Goal: Transaction & Acquisition: Purchase product/service

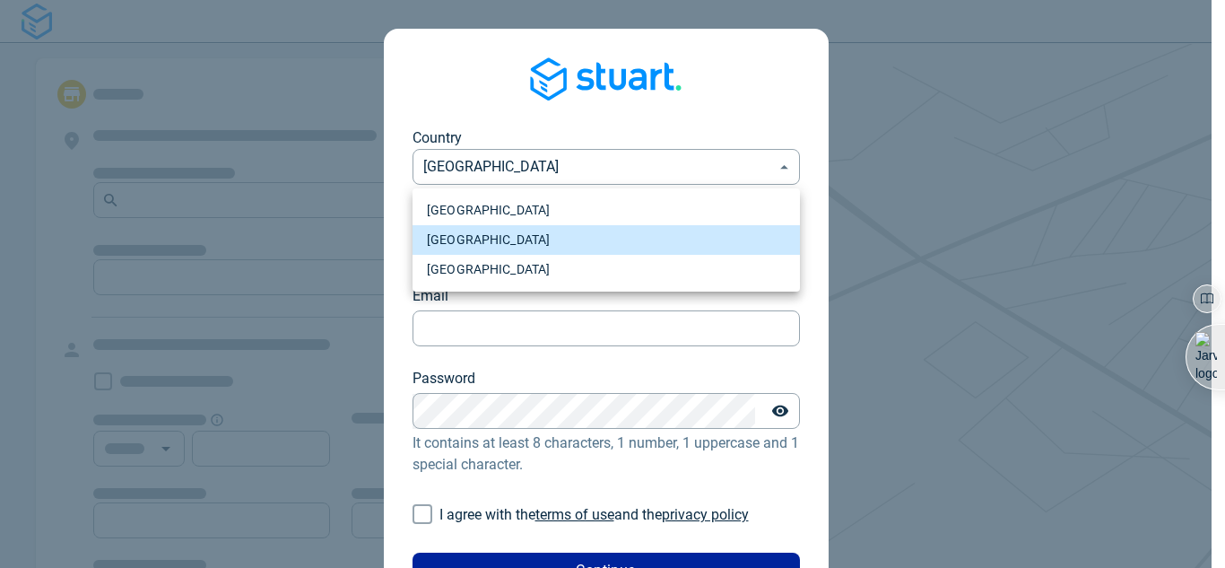
click at [636, 232] on li "[GEOGRAPHIC_DATA]" at bounding box center [606, 240] width 387 height 30
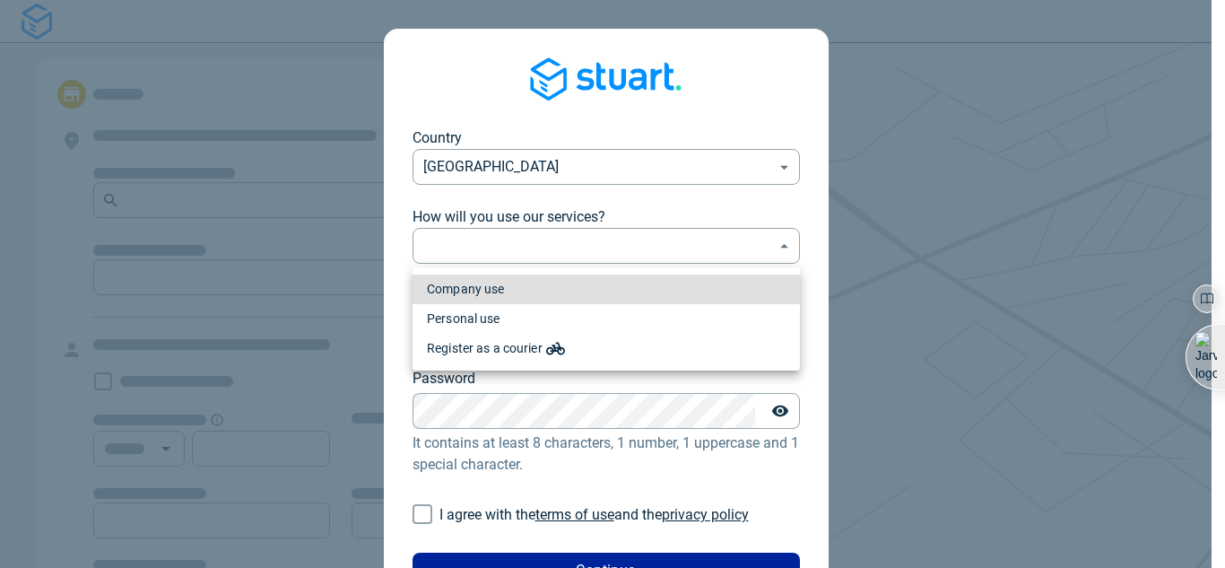
click at [626, 241] on body "Country [GEOGRAPHIC_DATA] [GEOGRAPHIC_DATA] ​ How will you use our services? ​ …" at bounding box center [612, 284] width 1225 height 568
click at [610, 289] on li "Company use" at bounding box center [606, 289] width 387 height 30
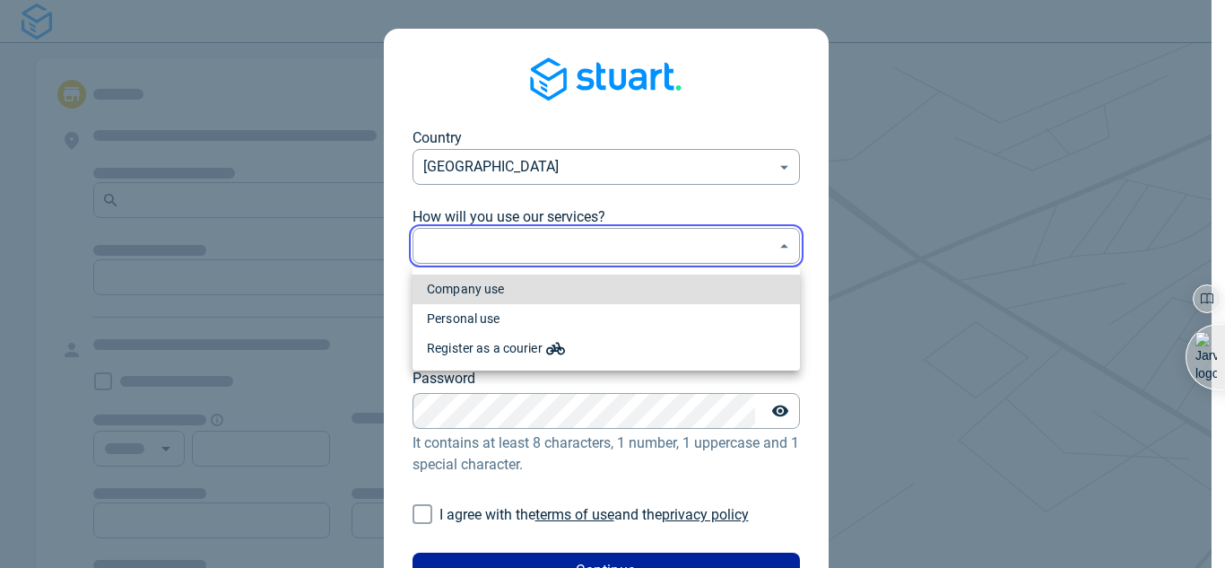
type input "professional"
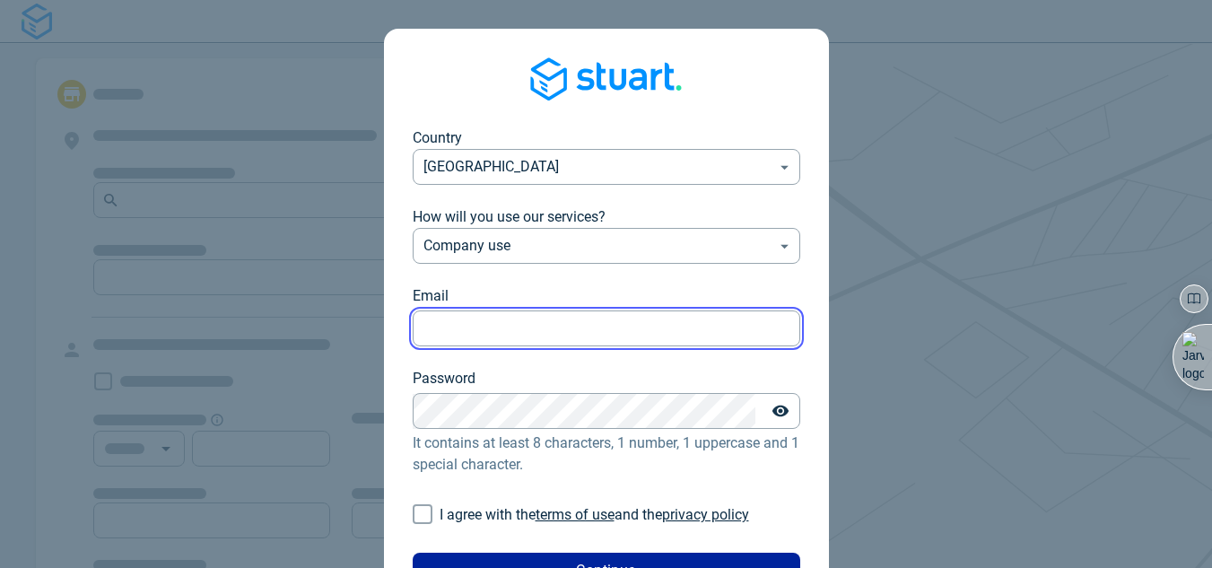
click at [583, 318] on input "Email" at bounding box center [606, 328] width 387 height 35
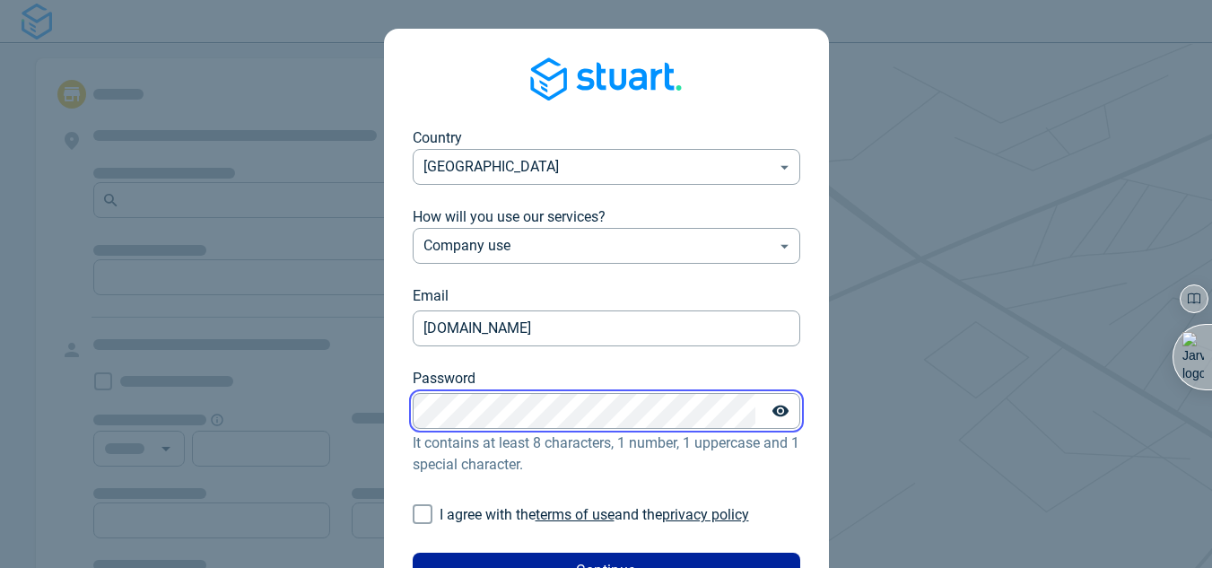
click at [484, 408] on div "Password Password" at bounding box center [606, 398] width 387 height 61
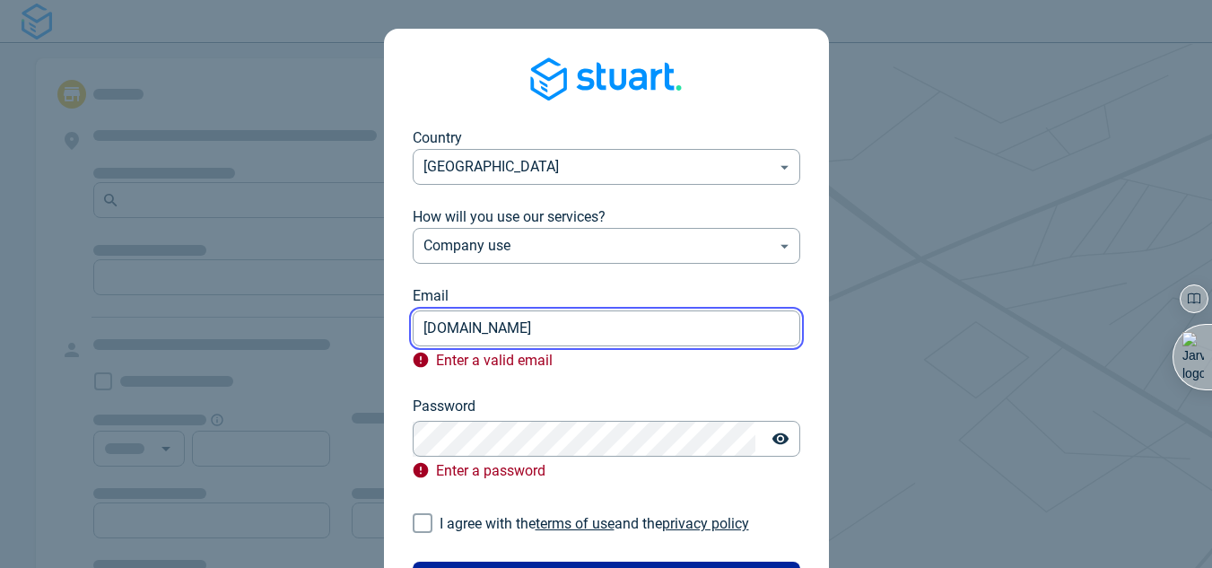
click at [536, 338] on input "[DOMAIN_NAME]" at bounding box center [606, 328] width 387 height 35
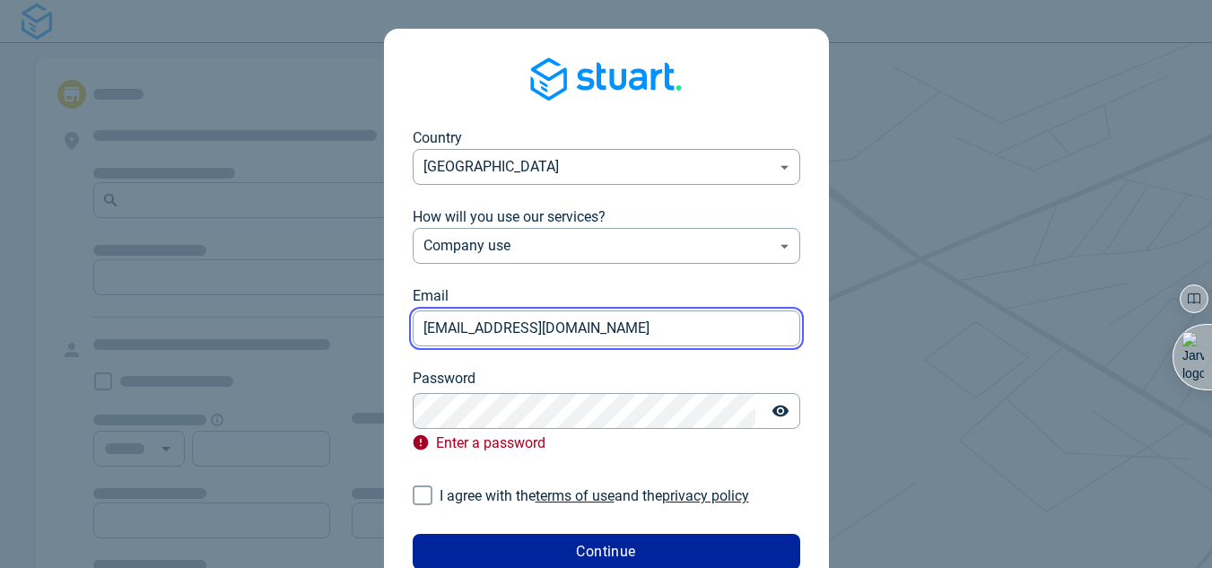
type input "[EMAIL_ADDRESS][DOMAIN_NAME]"
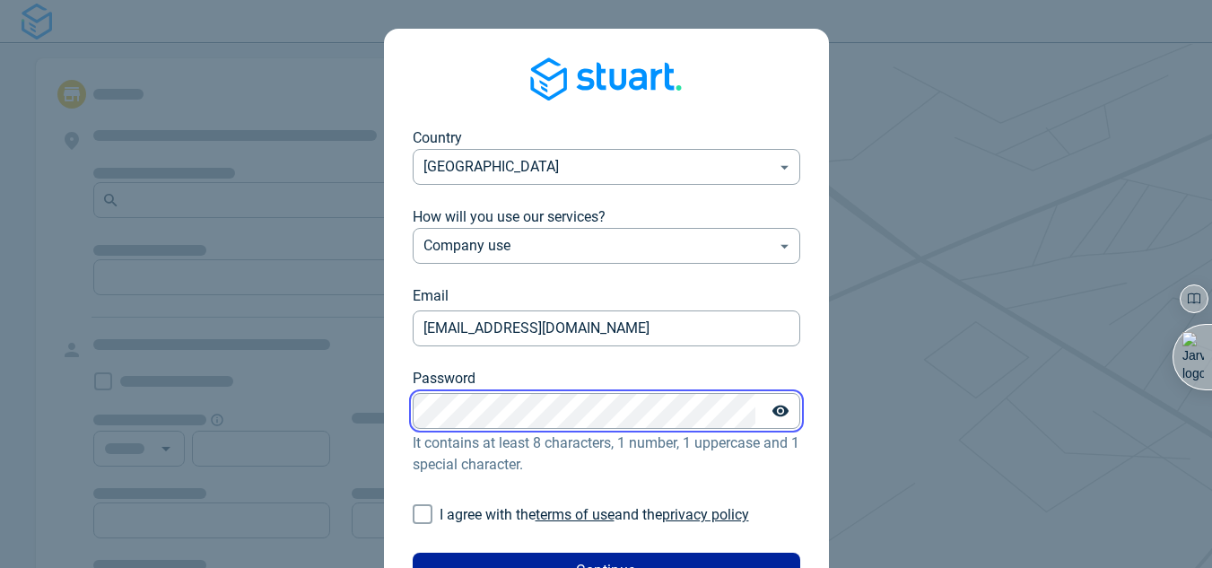
scroll to position [110, 0]
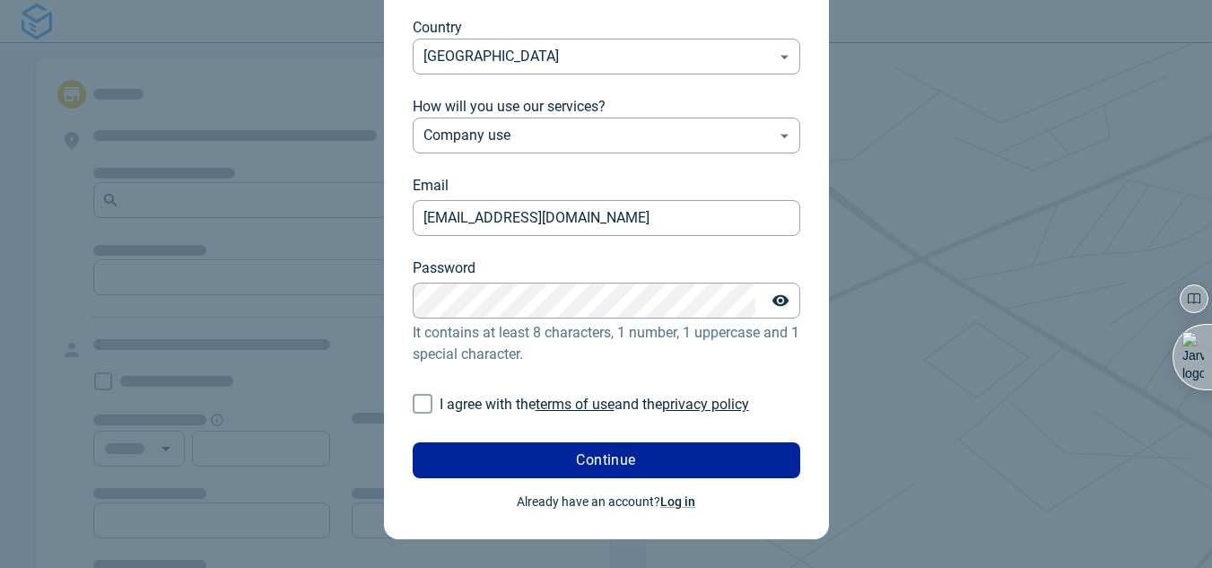
click at [433, 405] on input "I agree with the terms of use and the privacy policy" at bounding box center [422, 404] width 34 height 34
checkbox input "true"
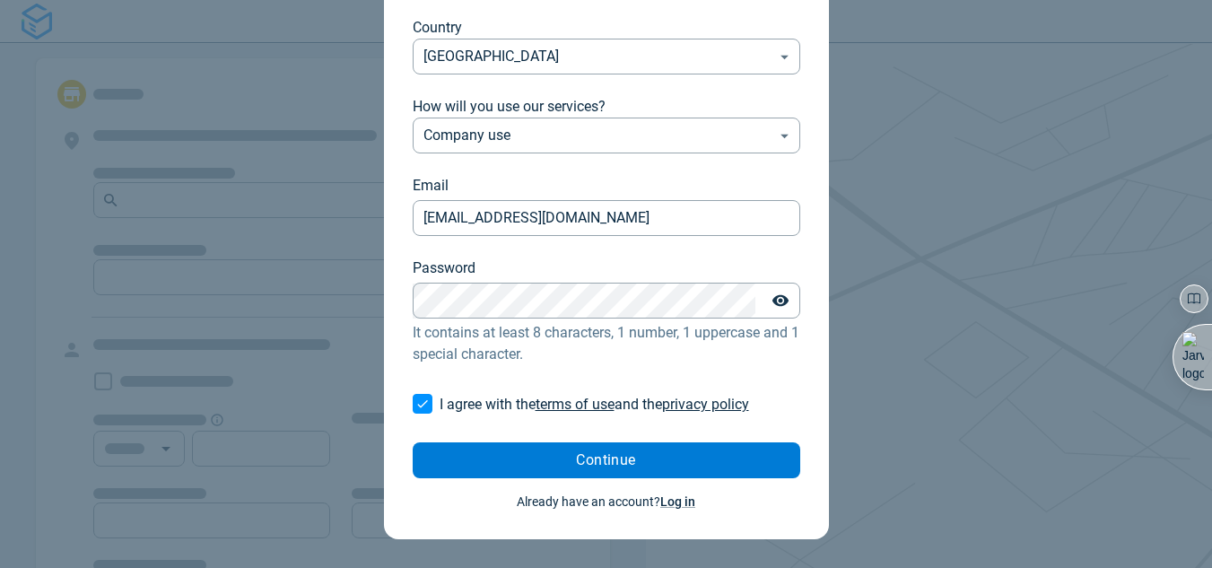
click at [542, 462] on button "Continue" at bounding box center [606, 460] width 387 height 36
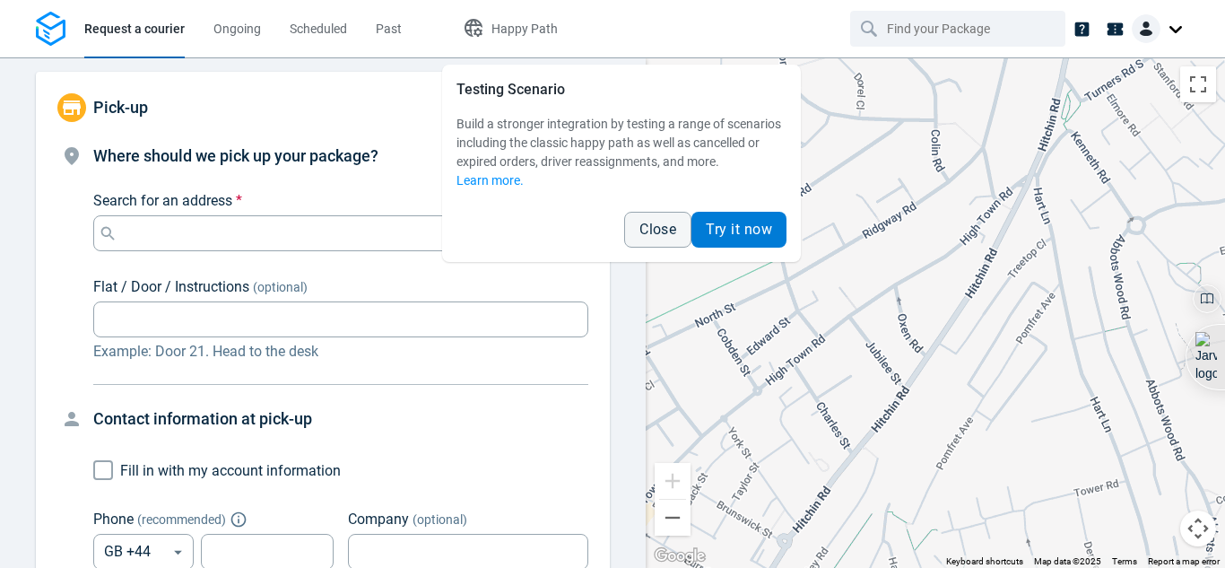
click at [738, 219] on button "Try it now" at bounding box center [739, 230] width 95 height 36
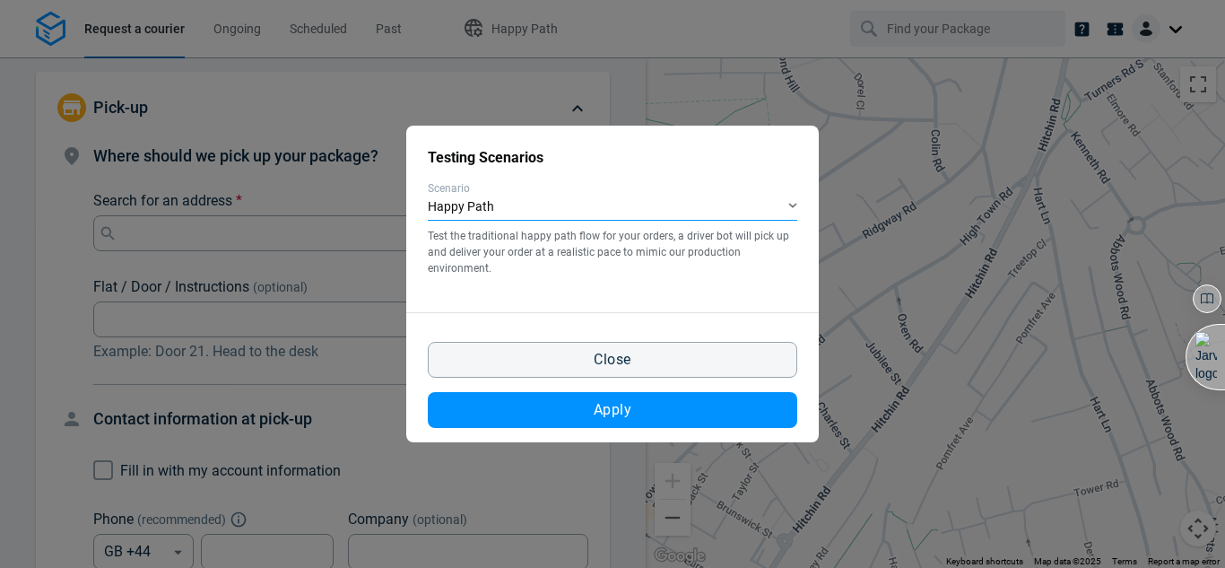
click at [602, 212] on div "Happy Path" at bounding box center [613, 208] width 370 height 26
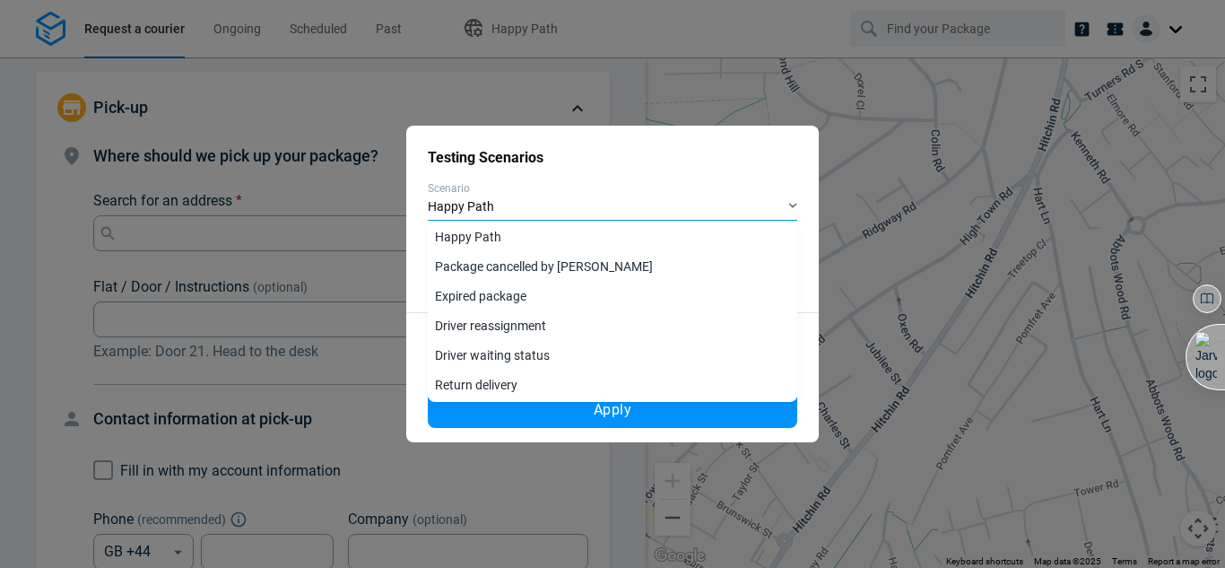
click at [602, 212] on div "Happy Path" at bounding box center [613, 208] width 370 height 26
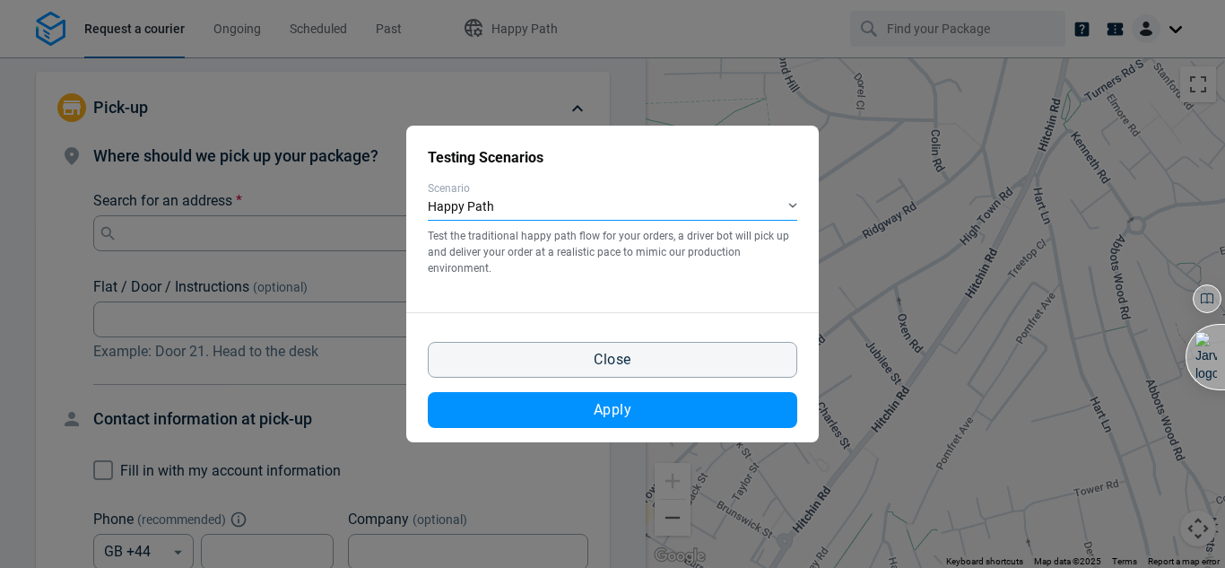
click at [602, 212] on div "Happy Path" at bounding box center [613, 208] width 370 height 26
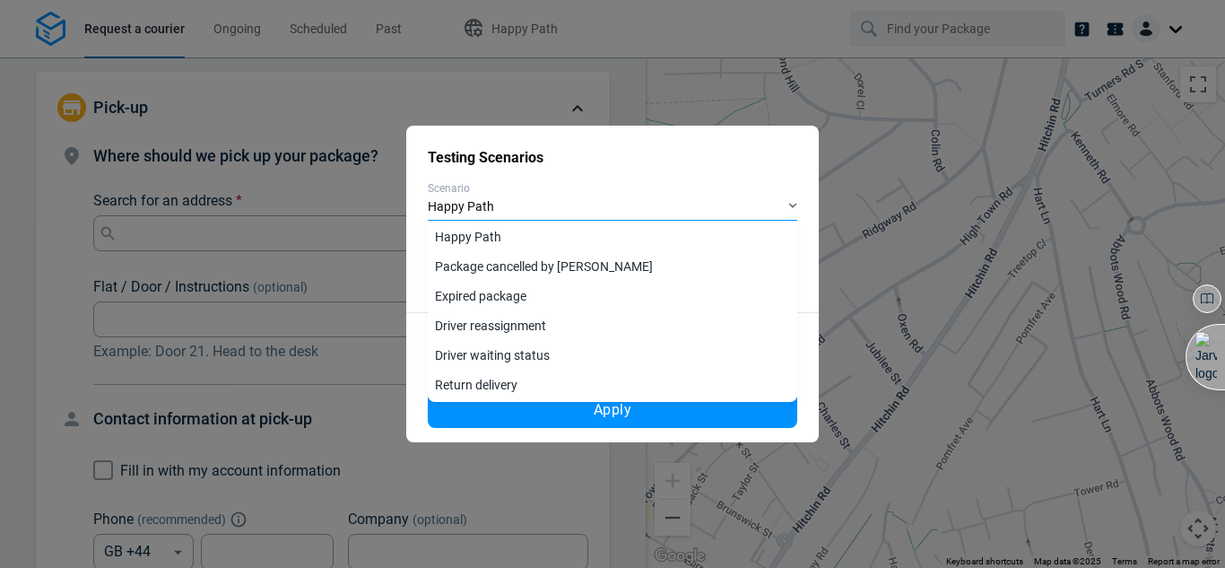
click at [574, 205] on div "Happy Path" at bounding box center [613, 208] width 370 height 26
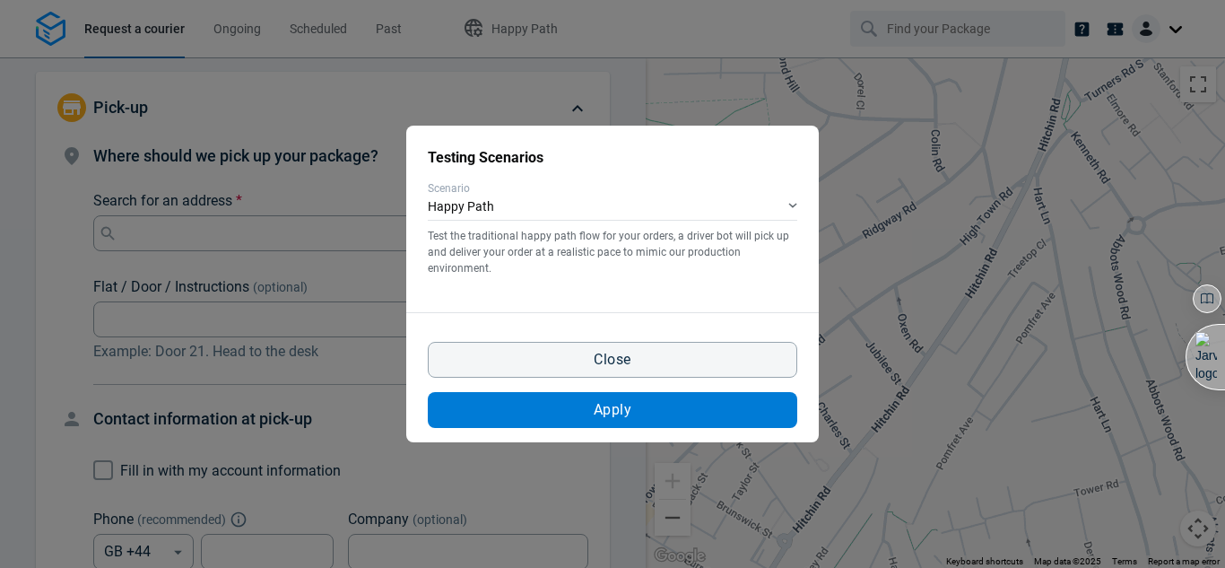
click at [596, 410] on span "Apply" at bounding box center [613, 410] width 38 height 14
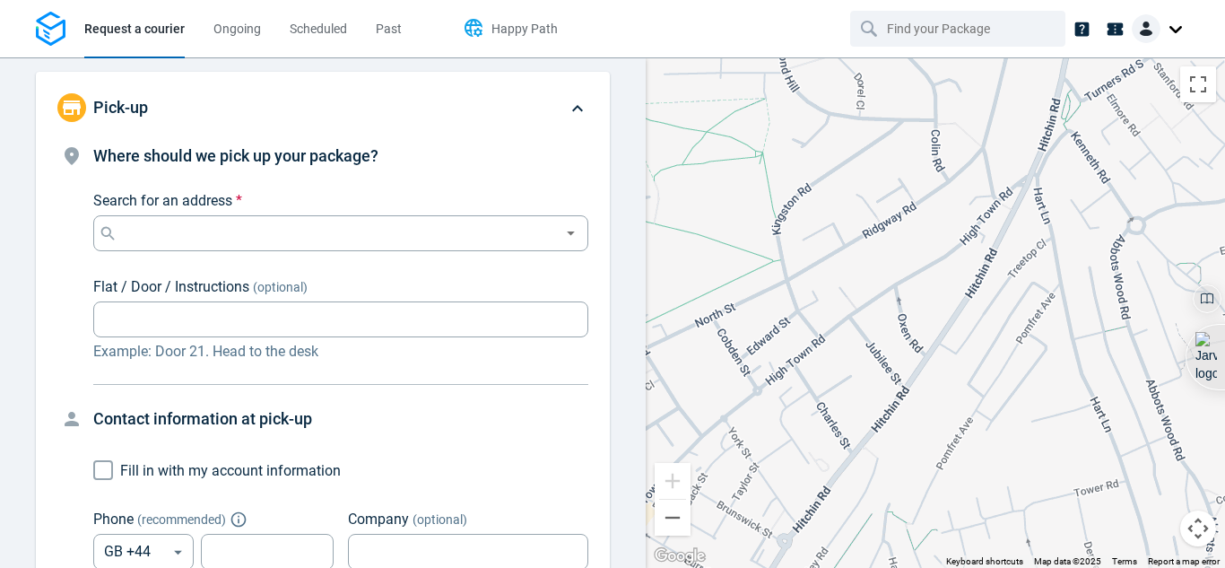
click at [517, 27] on span "Happy Path" at bounding box center [525, 29] width 66 height 14
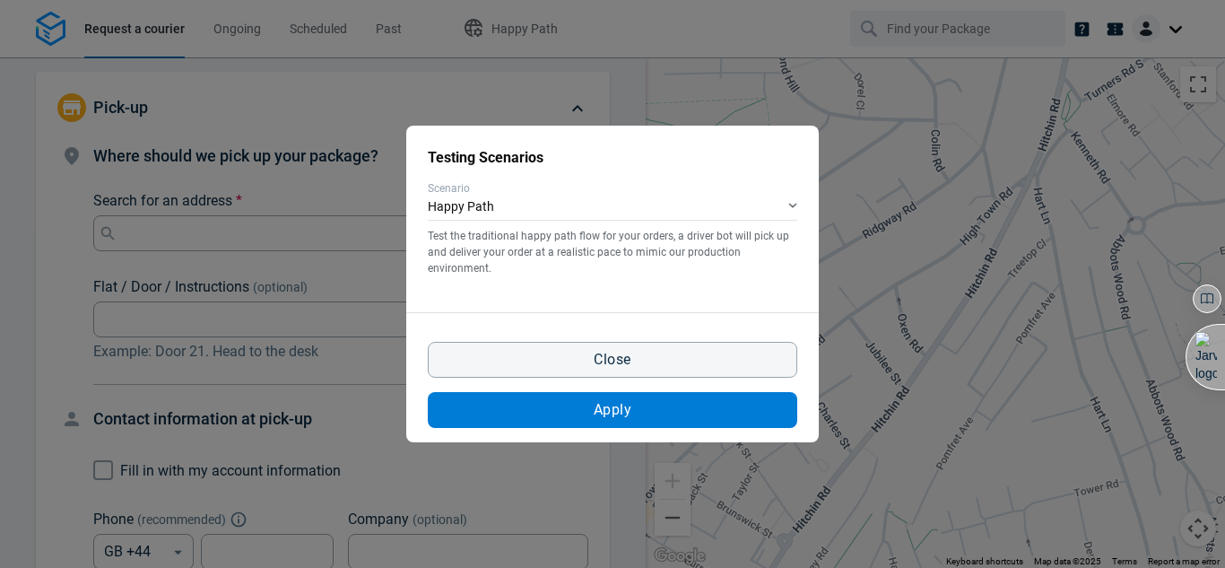
click at [615, 408] on span "Apply" at bounding box center [613, 410] width 38 height 14
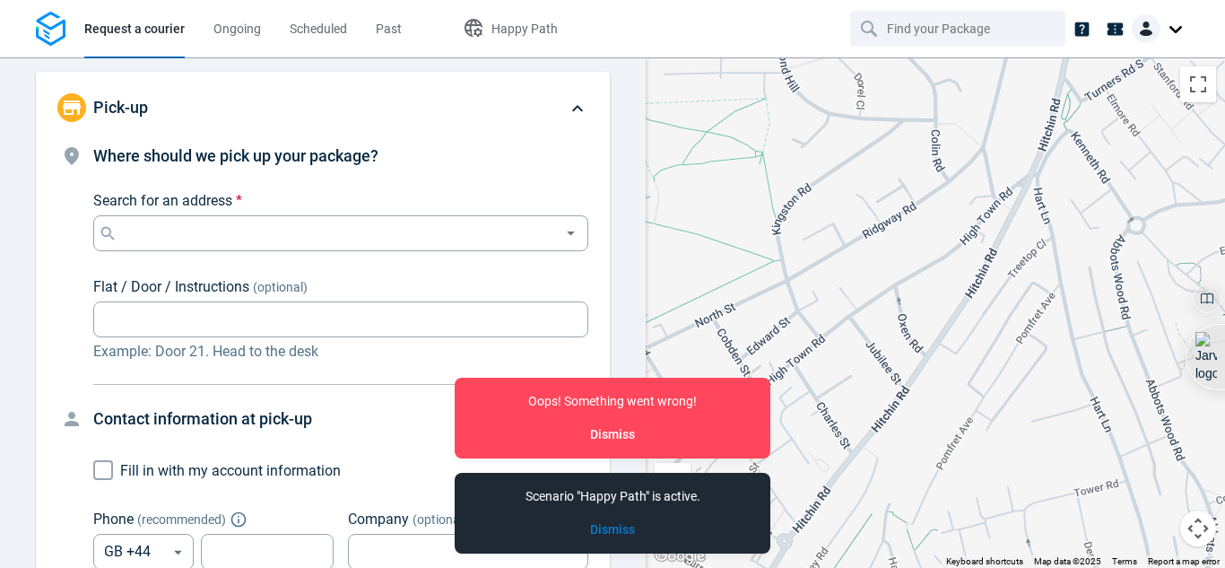
click at [619, 530] on button "Dismiss" at bounding box center [612, 529] width 45 height 19
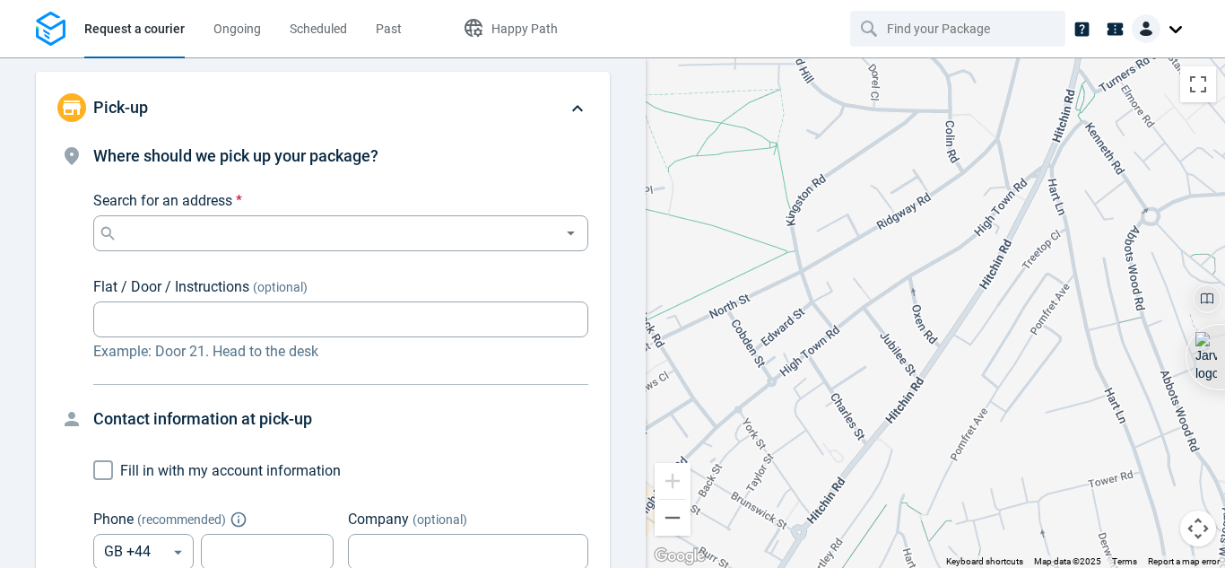
drag, startPoint x: 827, startPoint y: 438, endPoint x: 853, endPoint y: 435, distance: 26.1
click at [853, 435] on div at bounding box center [935, 312] width 579 height 510
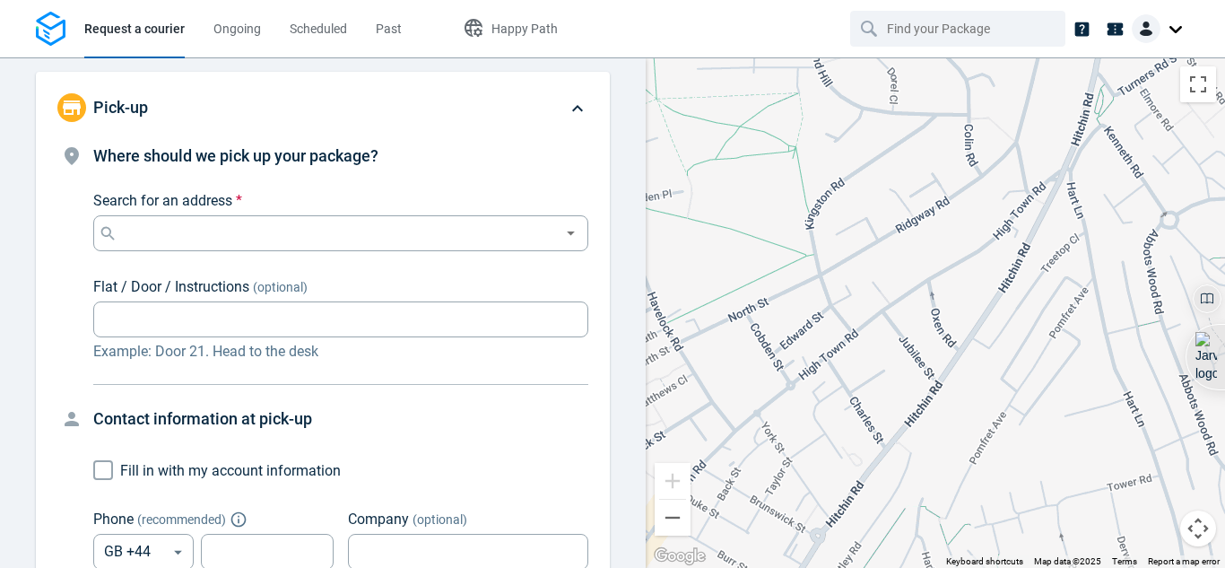
click at [853, 435] on div at bounding box center [935, 312] width 579 height 510
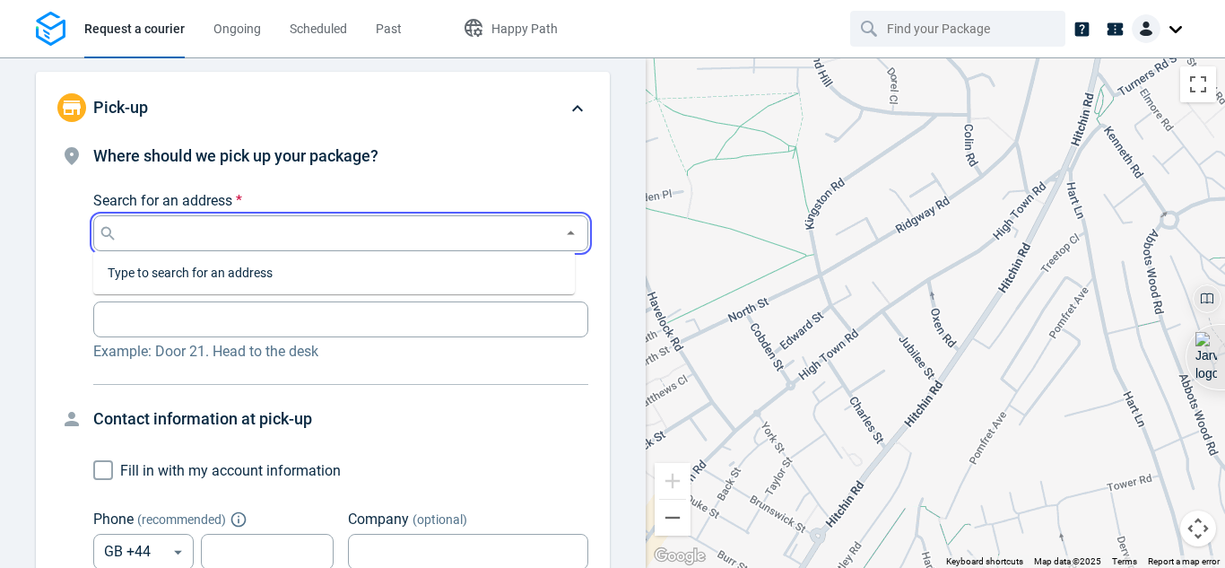
click at [409, 226] on input "Search for an address *" at bounding box center [337, 233] width 432 height 25
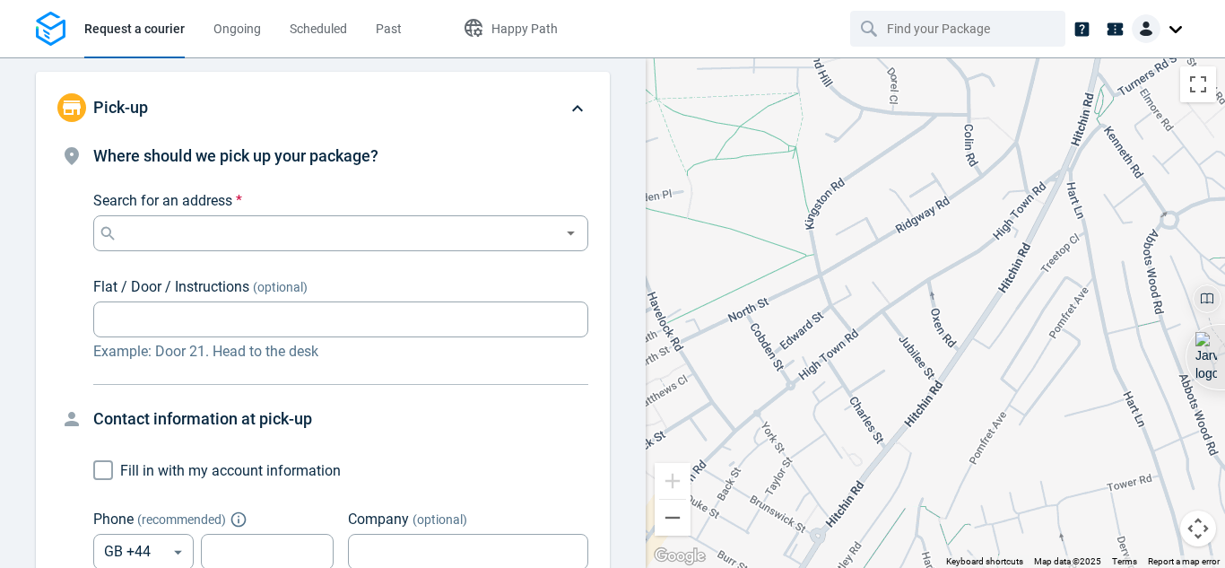
click at [561, 401] on div "Where should we pick up your package? Search for an address * Search for an add…" at bounding box center [322, 487] width 531 height 686
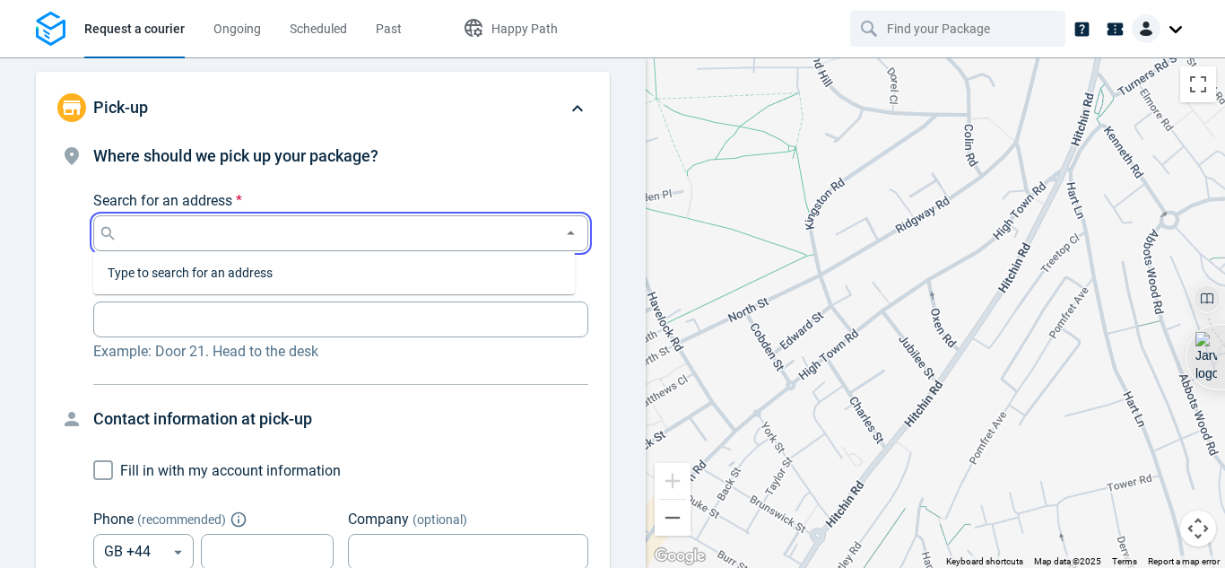
click at [492, 237] on input "Search for an address *" at bounding box center [337, 233] width 432 height 25
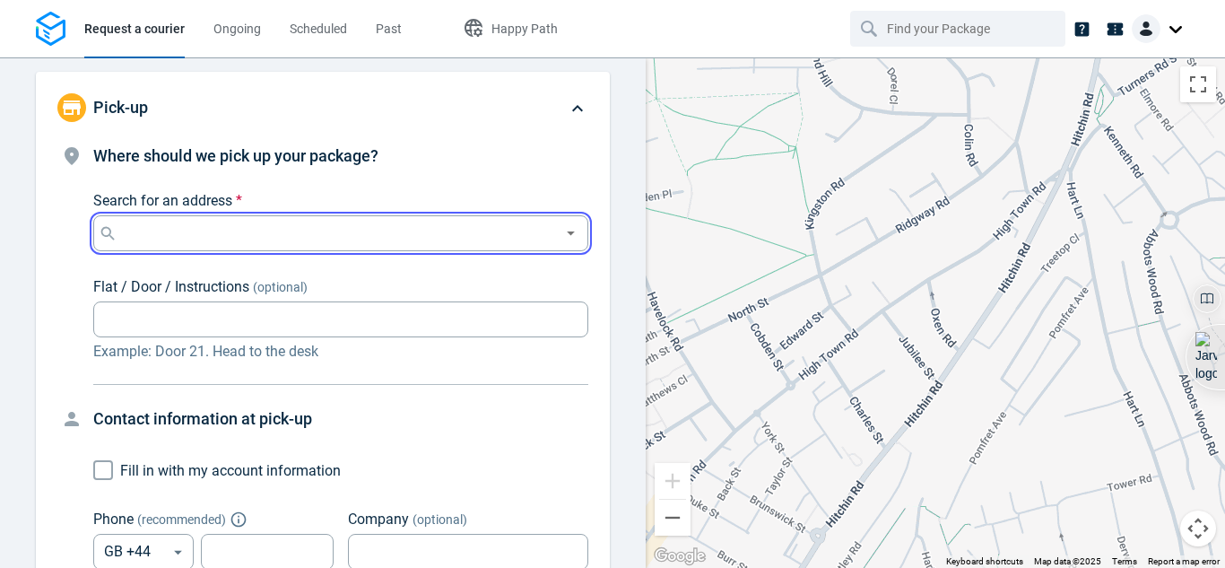
click at [492, 237] on input "Search for an address *" at bounding box center [337, 233] width 432 height 25
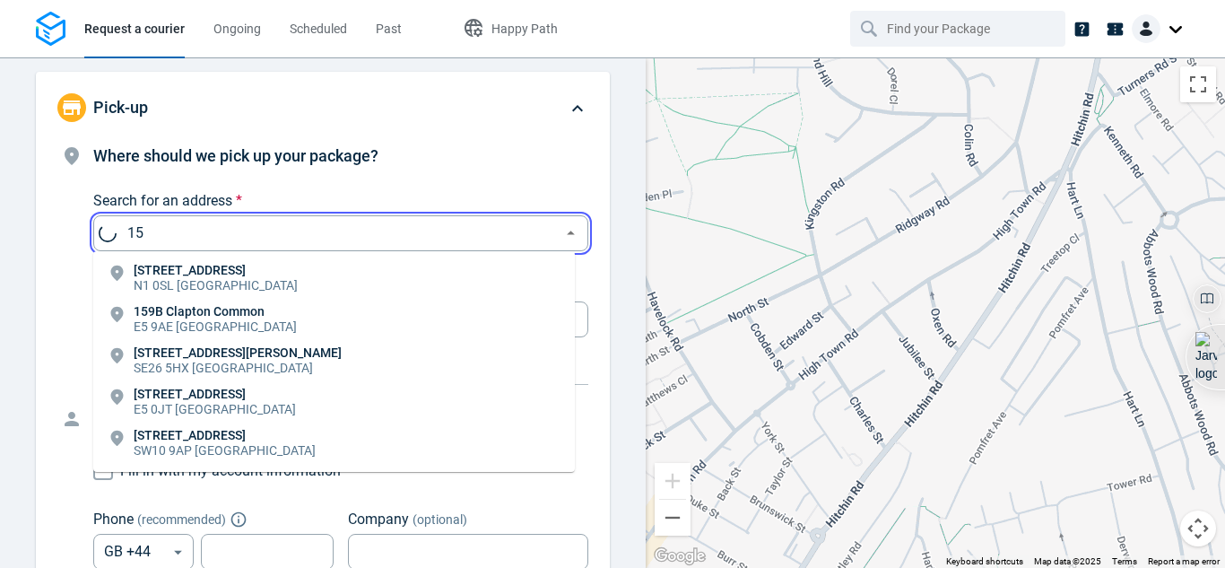
type input "1"
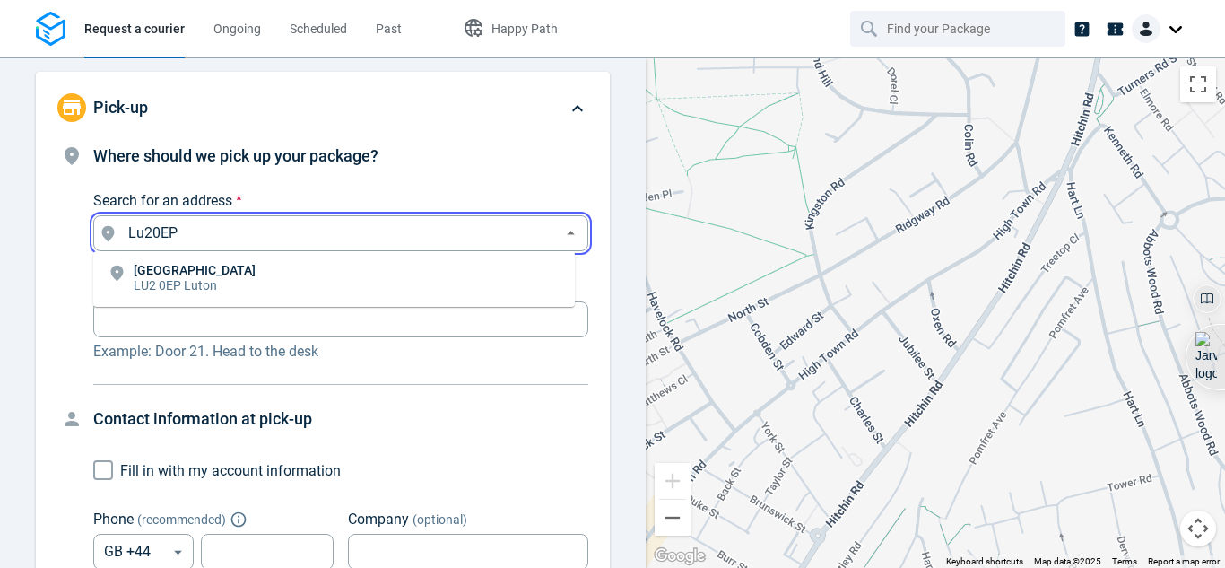
click at [415, 272] on li "[STREET_ADDRESS]" at bounding box center [334, 278] width 482 height 41
type input "[STREET_ADDRESS]"
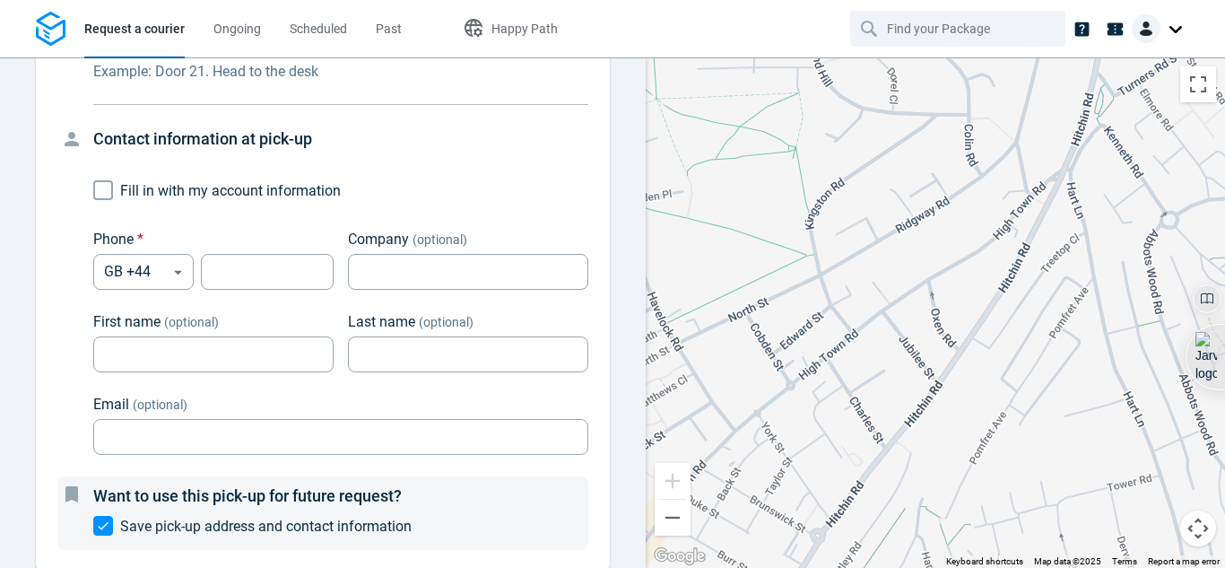
scroll to position [304, 0]
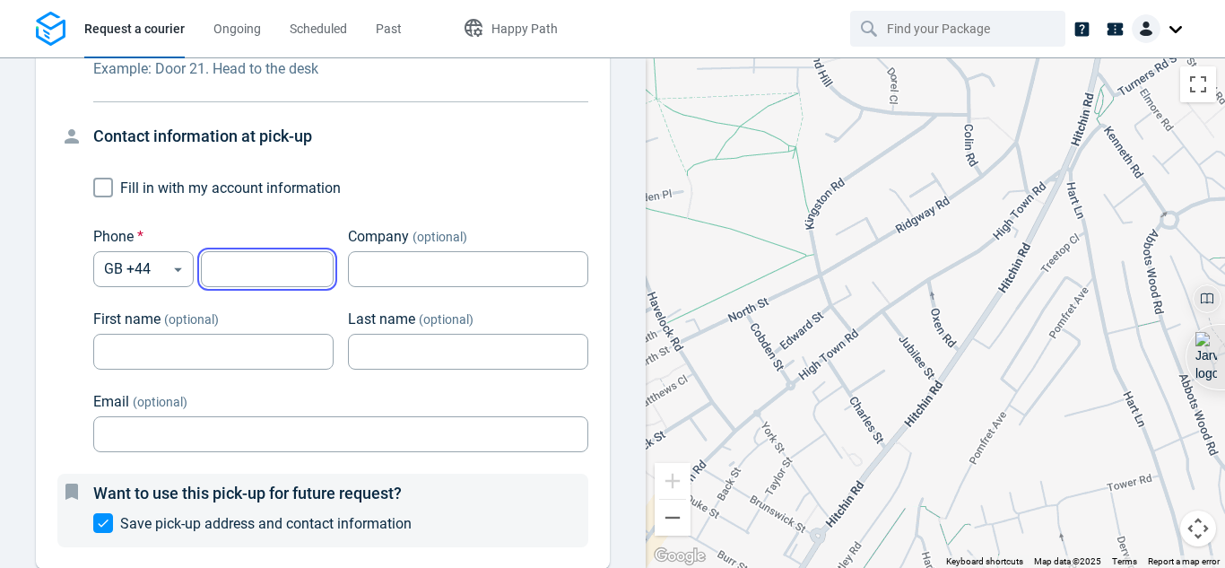
click at [297, 270] on input "tel" at bounding box center [267, 269] width 133 height 35
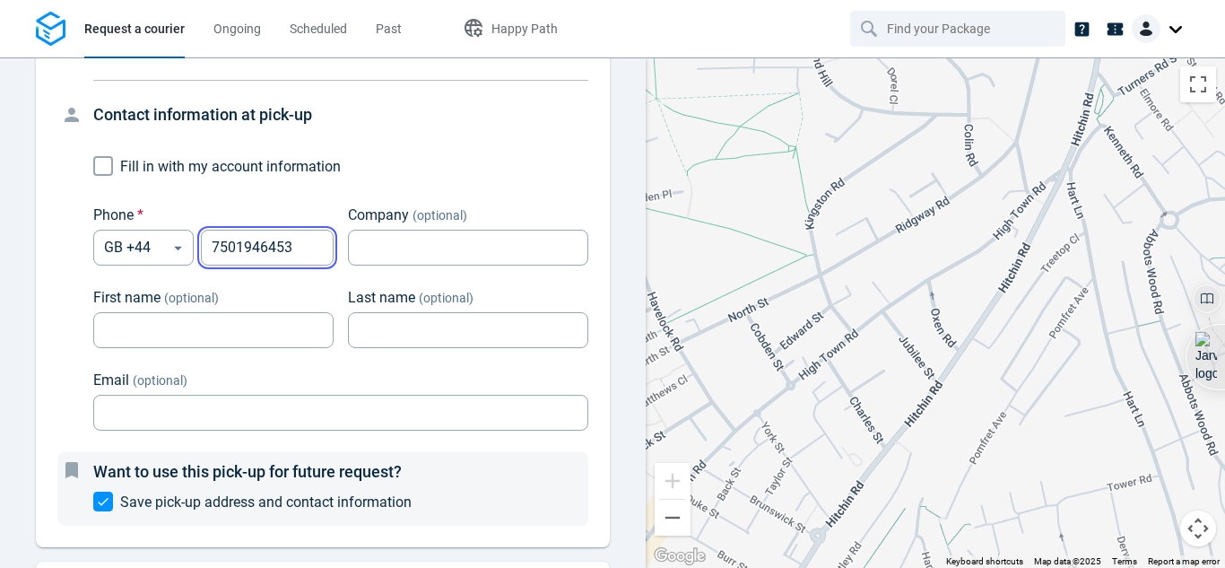
scroll to position [283, 0]
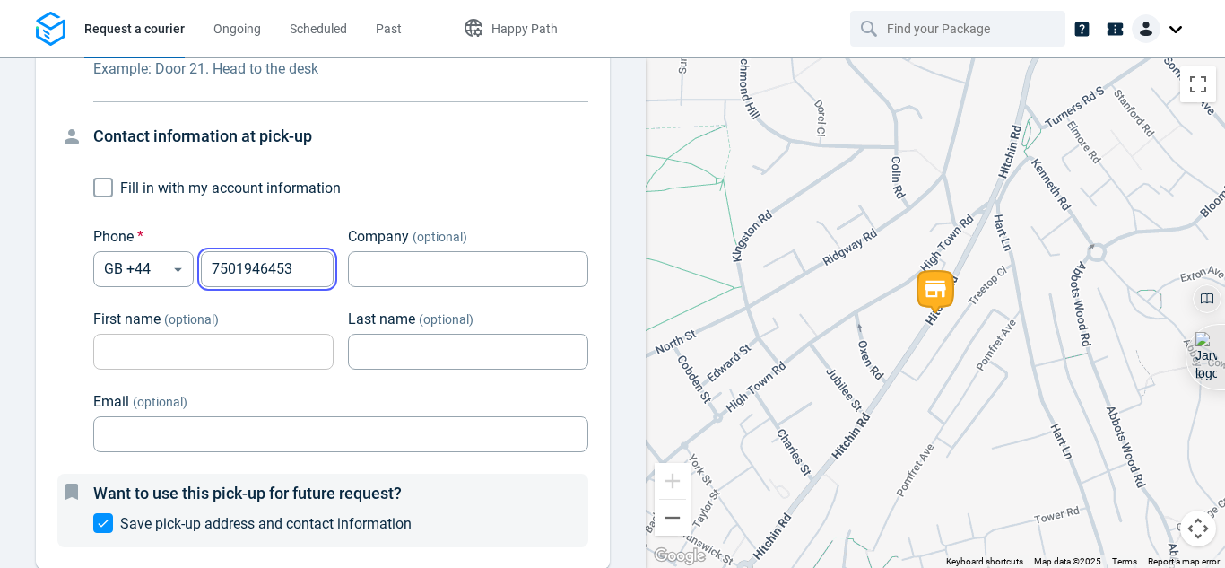
type input "7501946453"
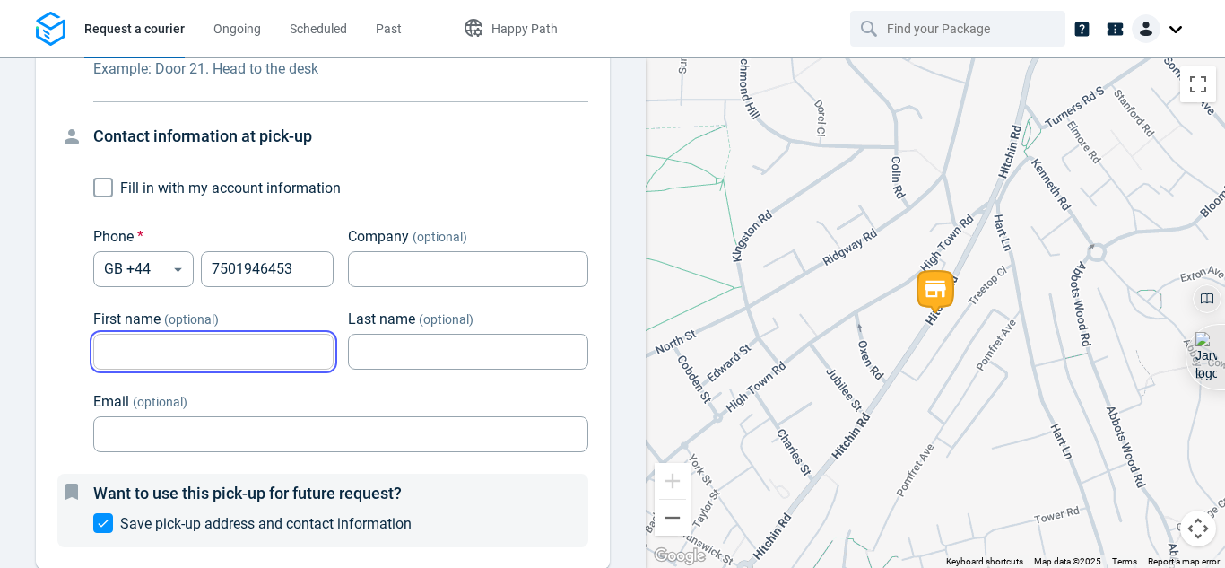
click at [291, 353] on input "First name (optional)" at bounding box center [213, 352] width 240 height 35
type input "[PERSON_NAME]"
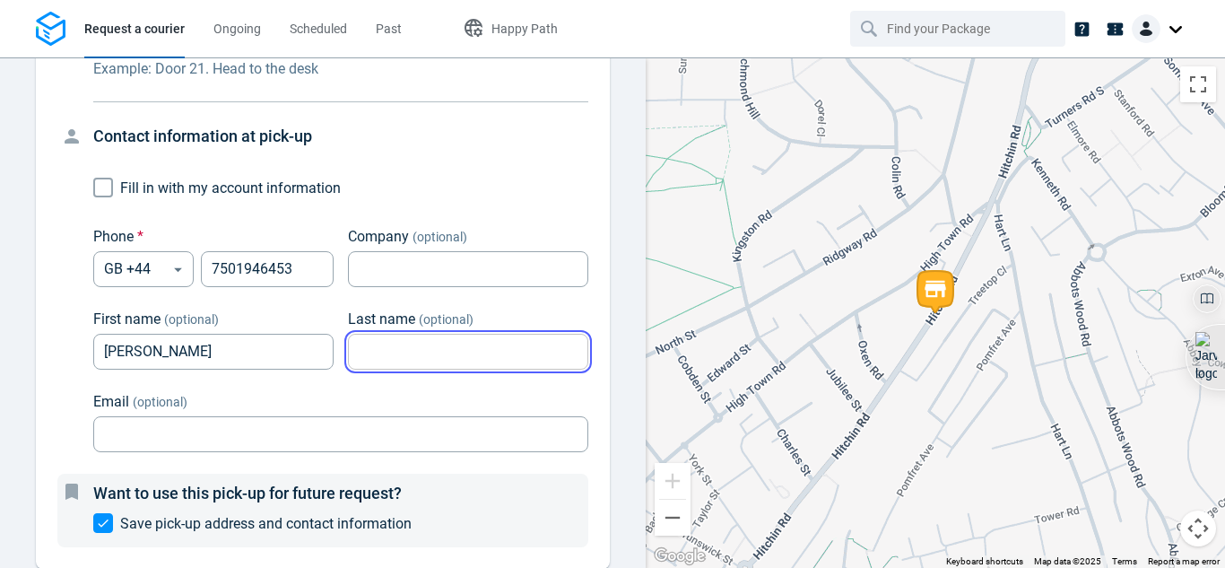
click at [446, 353] on input "Last name (optional)" at bounding box center [468, 352] width 240 height 35
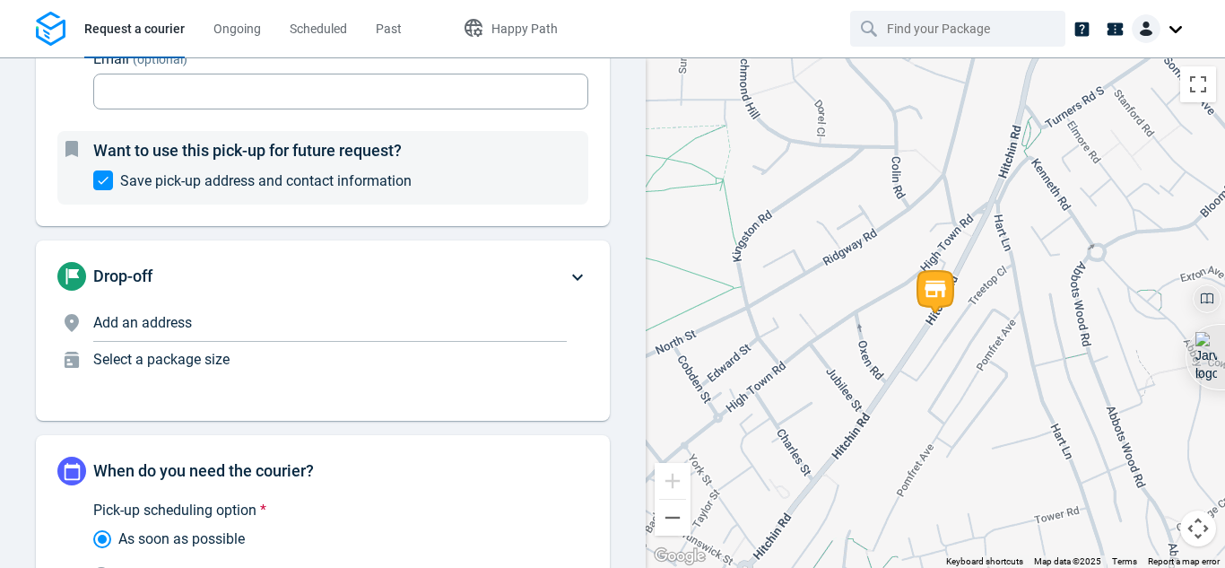
scroll to position [644, 0]
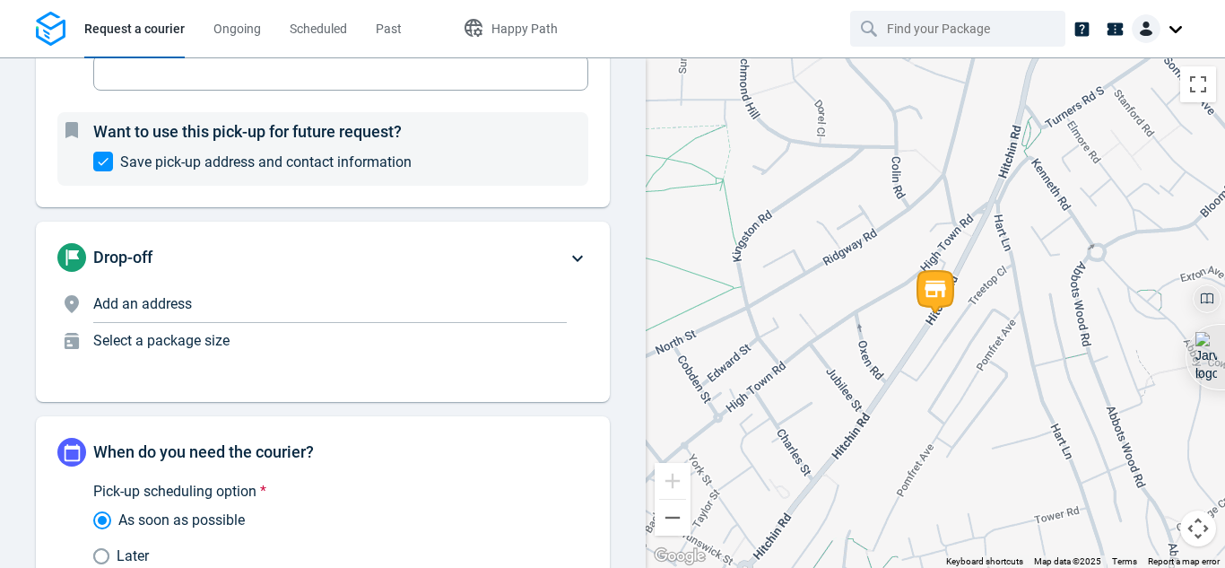
type input "F"
click at [500, 297] on p "Add an address" at bounding box center [330, 304] width 474 height 22
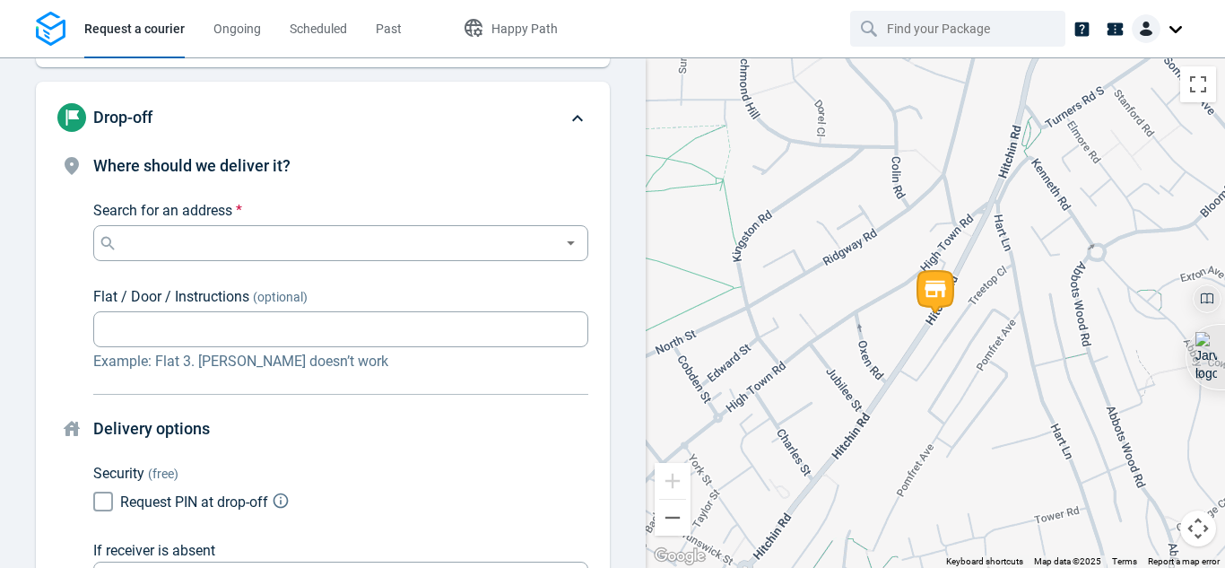
scroll to position [195, 0]
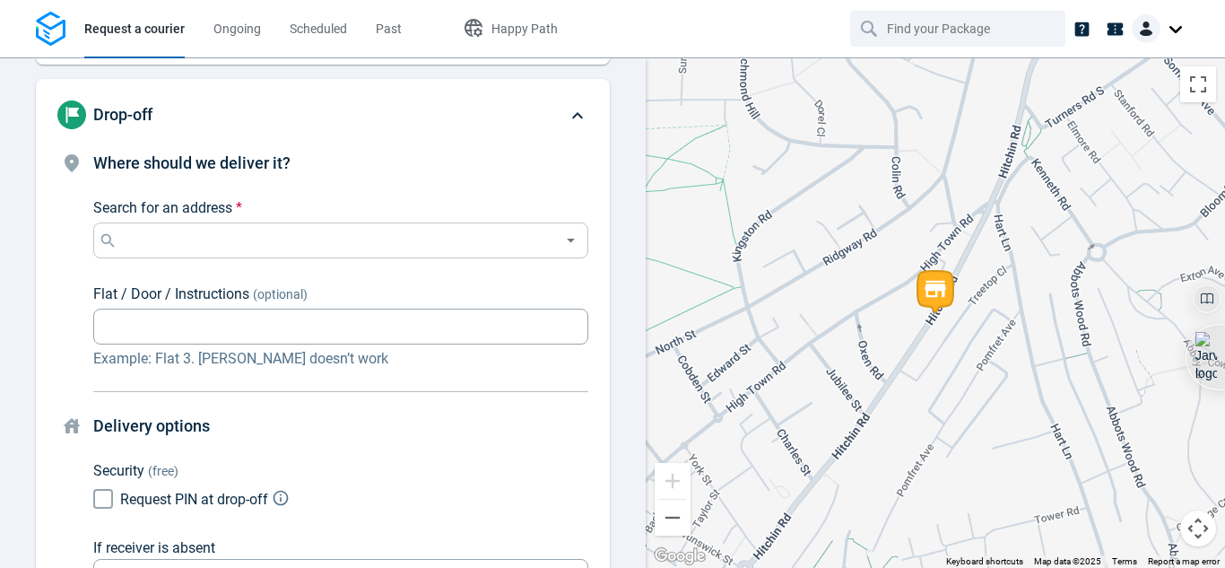
click at [545, 243] on div "Search for an address *" at bounding box center [340, 240] width 495 height 36
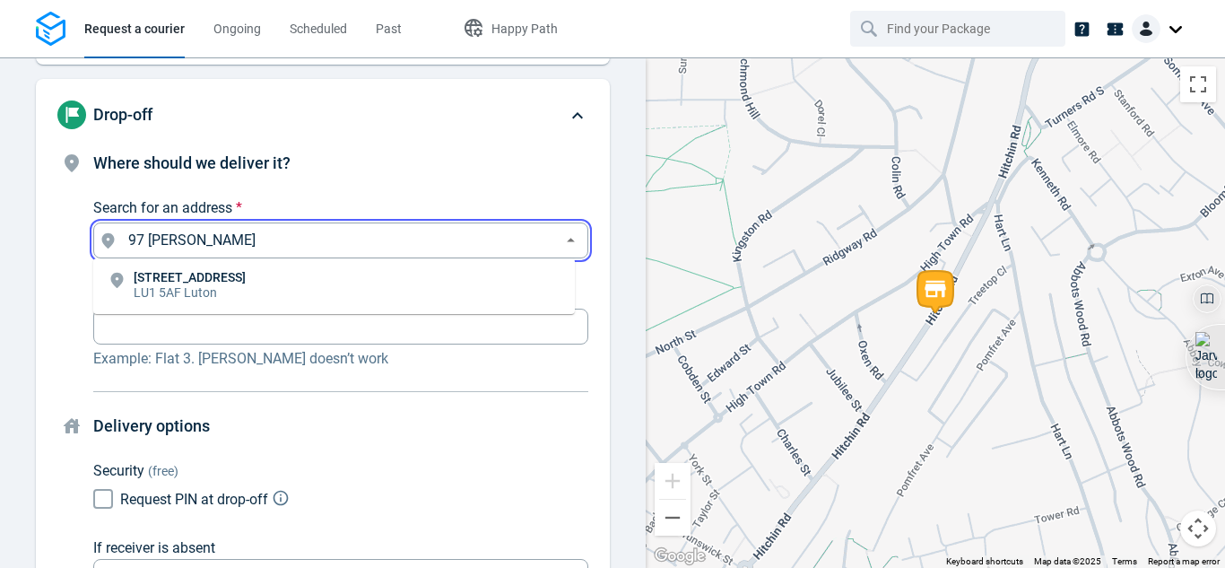
click at [222, 281] on p "[STREET_ADDRESS]" at bounding box center [190, 277] width 112 height 13
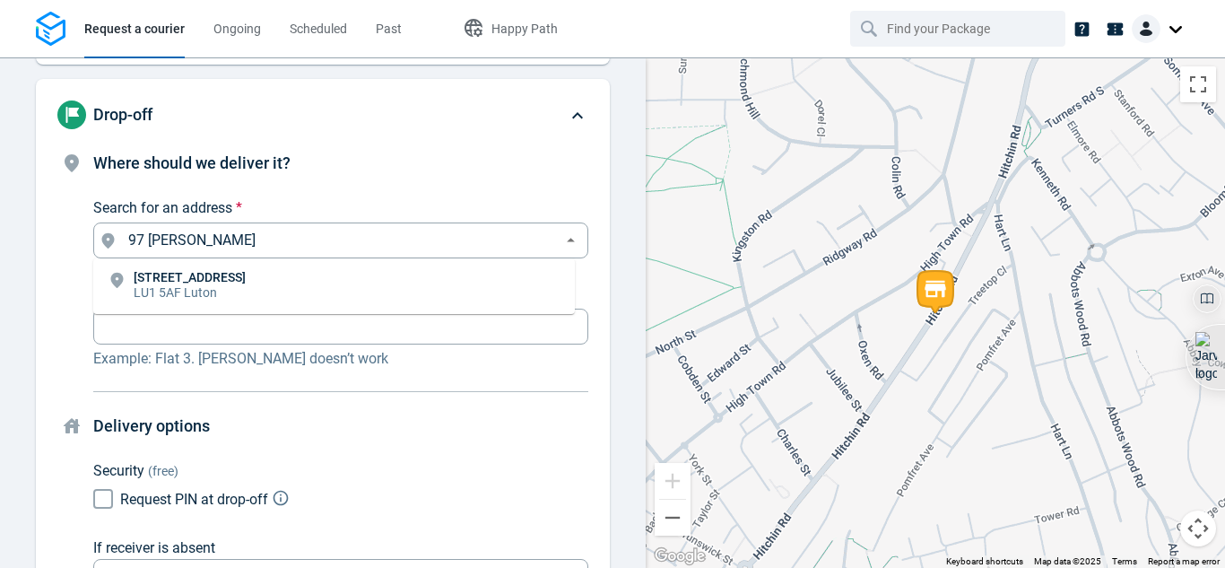
type input "[STREET_ADDRESS][PERSON_NAME]"
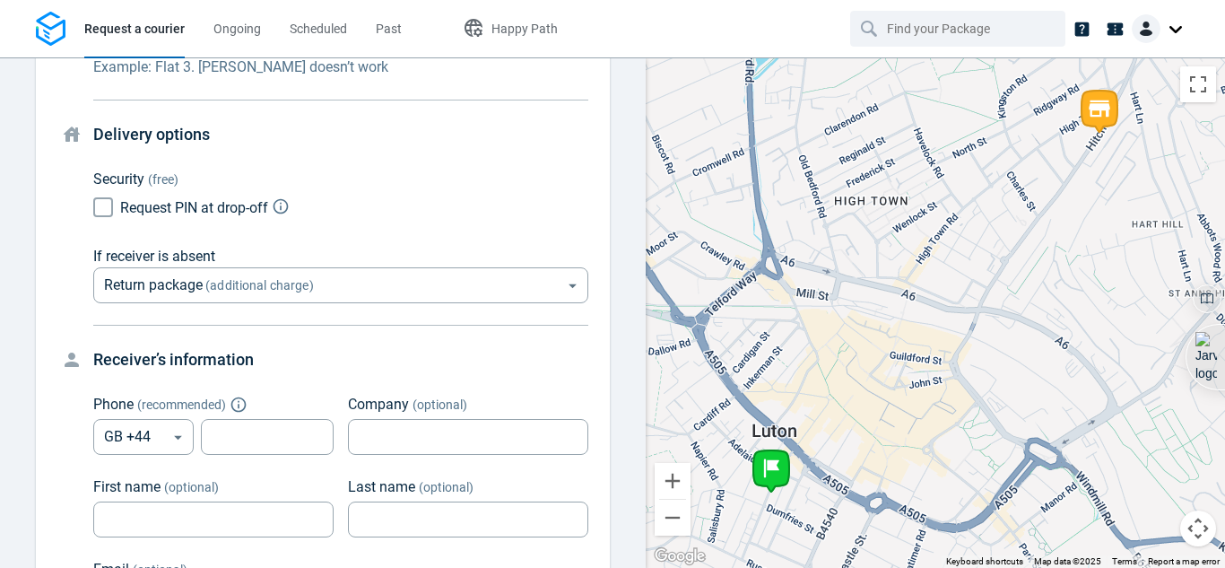
scroll to position [491, 0]
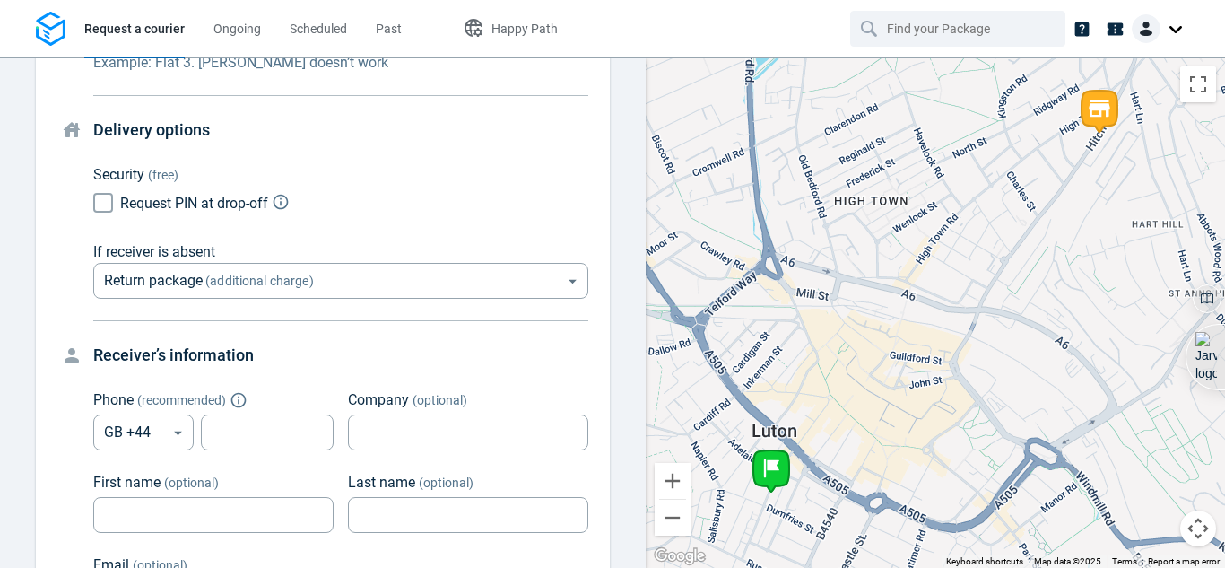
click at [109, 199] on input "Request PIN at drop-off" at bounding box center [103, 203] width 34 height 34
checkbox input "true"
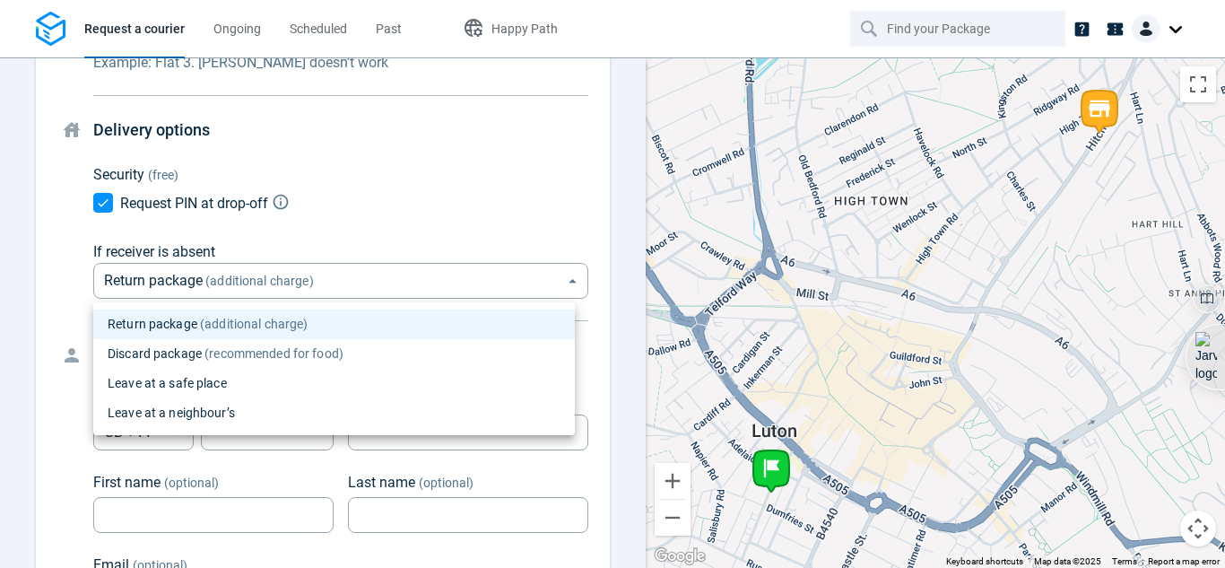
click at [399, 288] on body "Request a courier Ongoing Scheduled Past Happy Path Pick-up Hitchin Rd, Luton L…" at bounding box center [612, 284] width 1225 height 568
click at [344, 347] on span "(recommended for food)" at bounding box center [273, 353] width 142 height 19
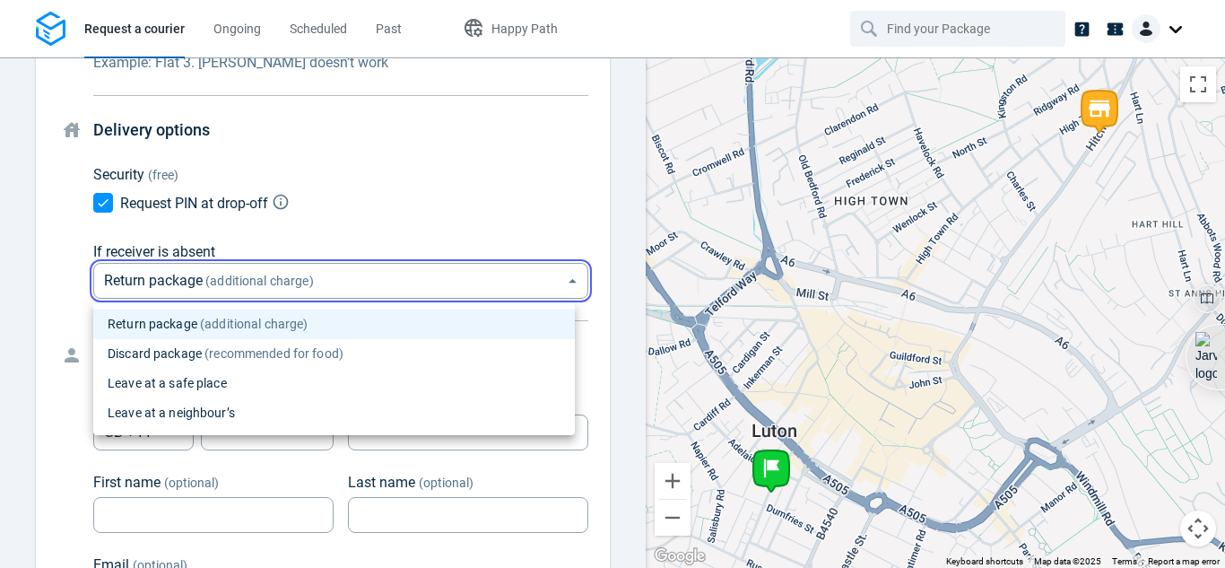
type input "discard"
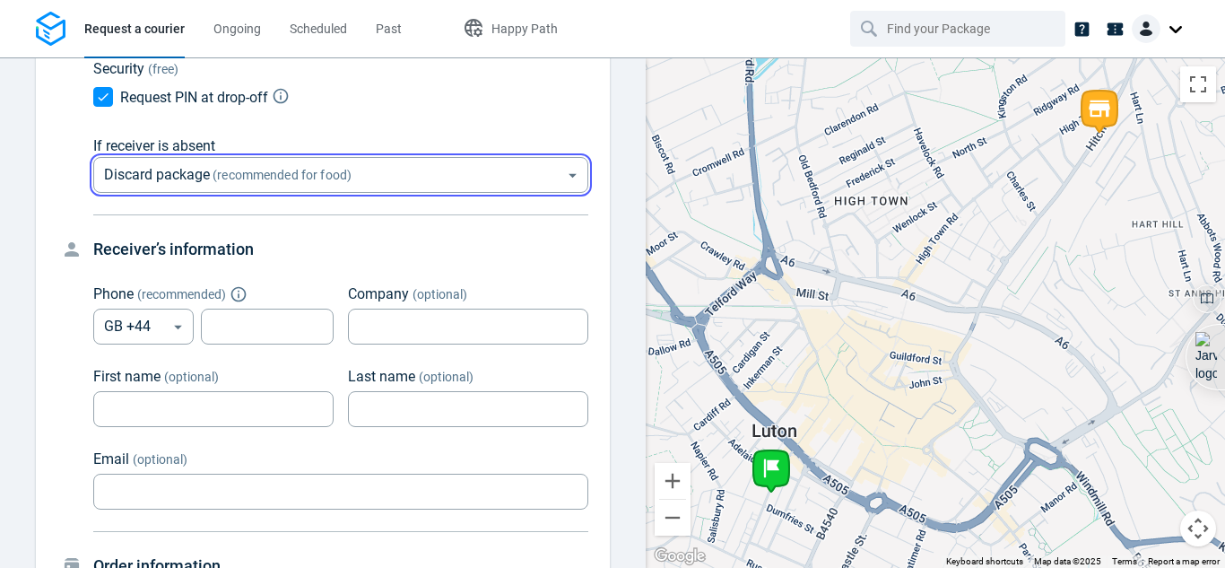
scroll to position [642, 0]
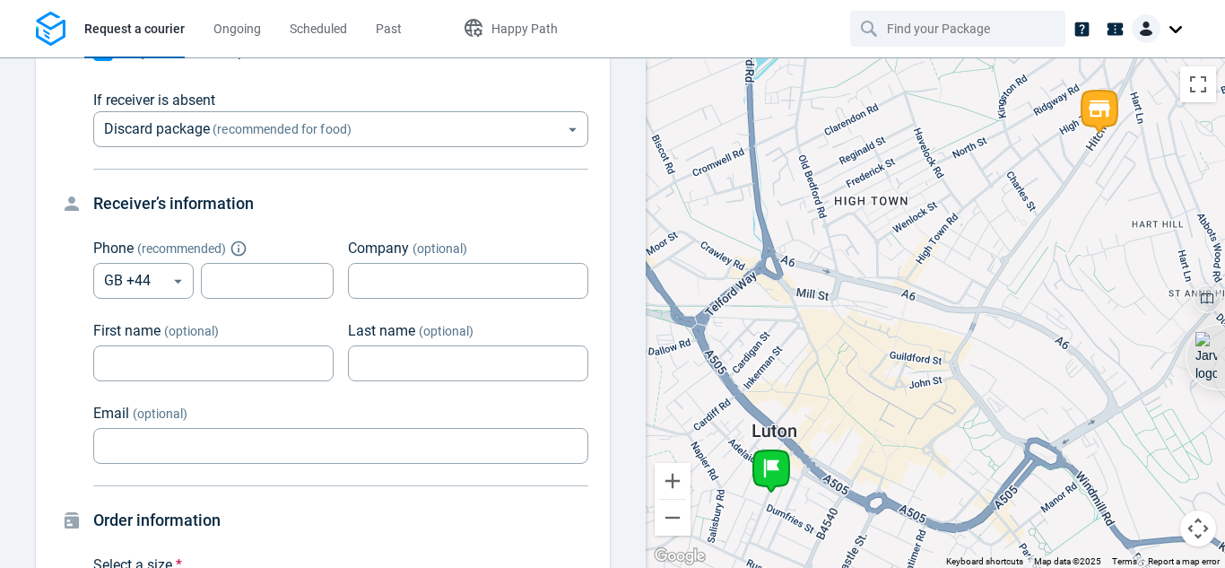
click at [452, 126] on body "Request a courier Ongoing Scheduled Past Happy Path Pick-up Hitchin Rd, Luton L…" at bounding box center [612, 284] width 1225 height 568
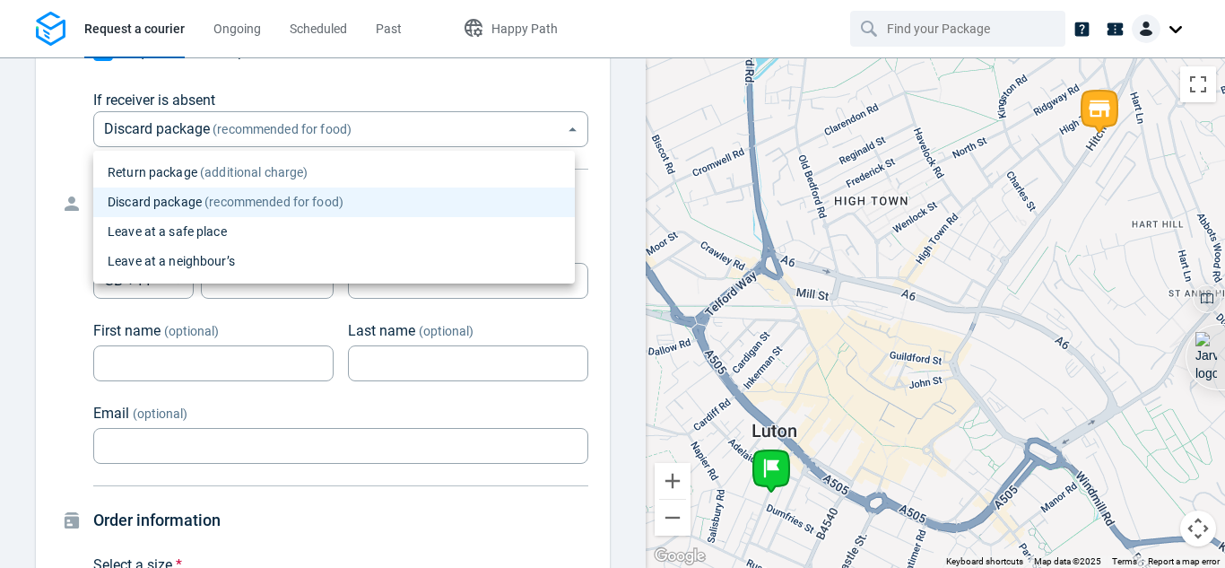
click at [367, 195] on li "Discard package (recommended for food)" at bounding box center [334, 202] width 482 height 30
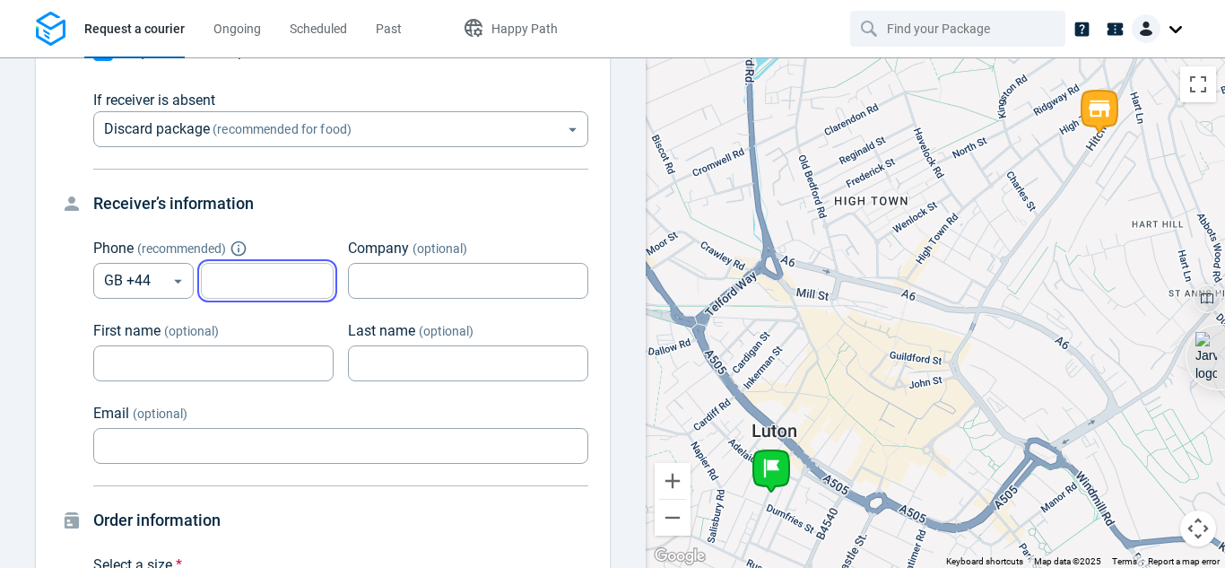
click at [239, 278] on input "tel" at bounding box center [267, 281] width 133 height 35
type input "7769983618"
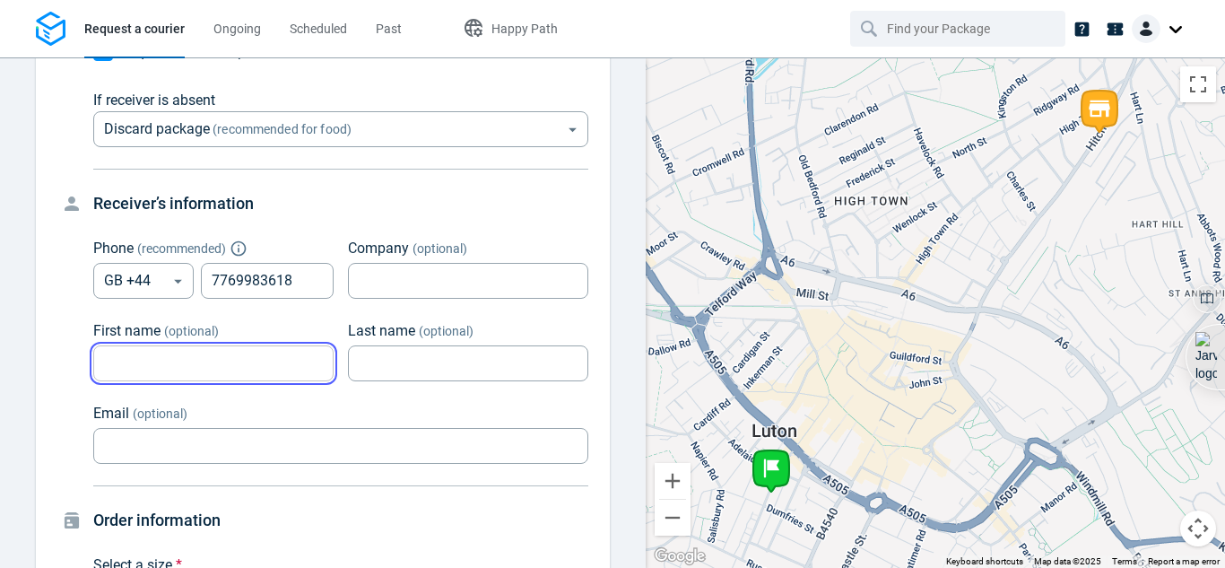
click at [242, 380] on input "First name (optional)" at bounding box center [213, 363] width 240 height 35
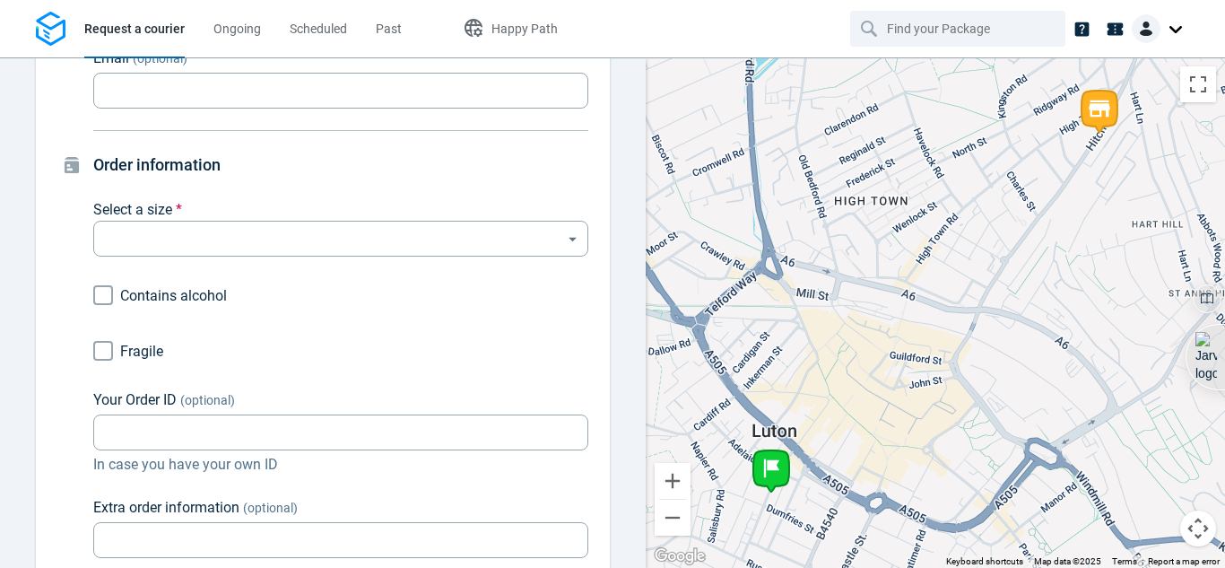
scroll to position [1002, 0]
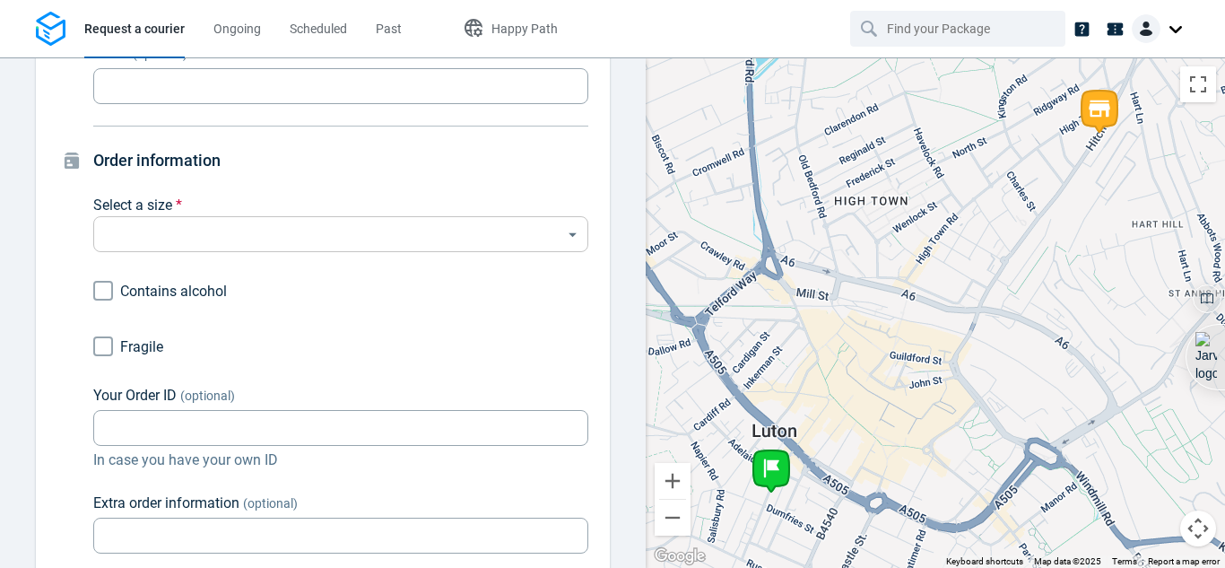
click at [483, 238] on body "Request a courier Ongoing Scheduled Past Happy Path Pick-up Hitchin Rd, Luton L…" at bounding box center [612, 284] width 1225 height 568
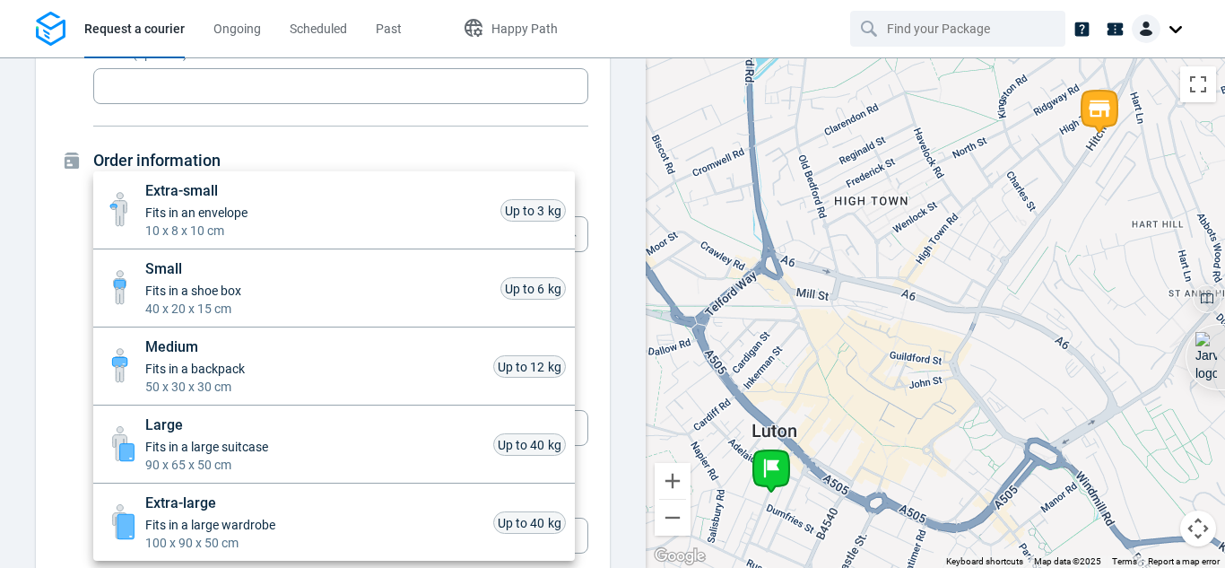
drag, startPoint x: 637, startPoint y: 361, endPoint x: 635, endPoint y: 380, distance: 18.9
click at [635, 380] on div at bounding box center [612, 284] width 1225 height 568
click at [492, 248] on body "Request a courier Ongoing Scheduled Past Happy Path Pick-up Hitchin Rd, Luton L…" at bounding box center [612, 284] width 1225 height 568
click at [501, 297] on li "Small Fits in a shoe box 40 x 20 x 15 cm Up to 6 kg" at bounding box center [334, 288] width 482 height 78
type input "small"
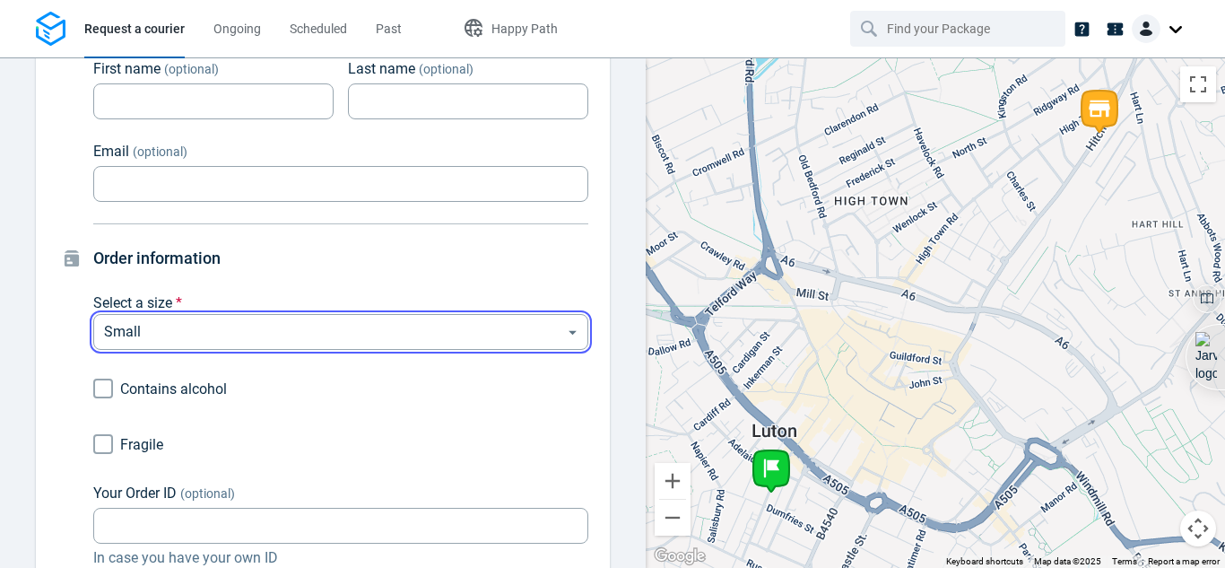
scroll to position [933, 0]
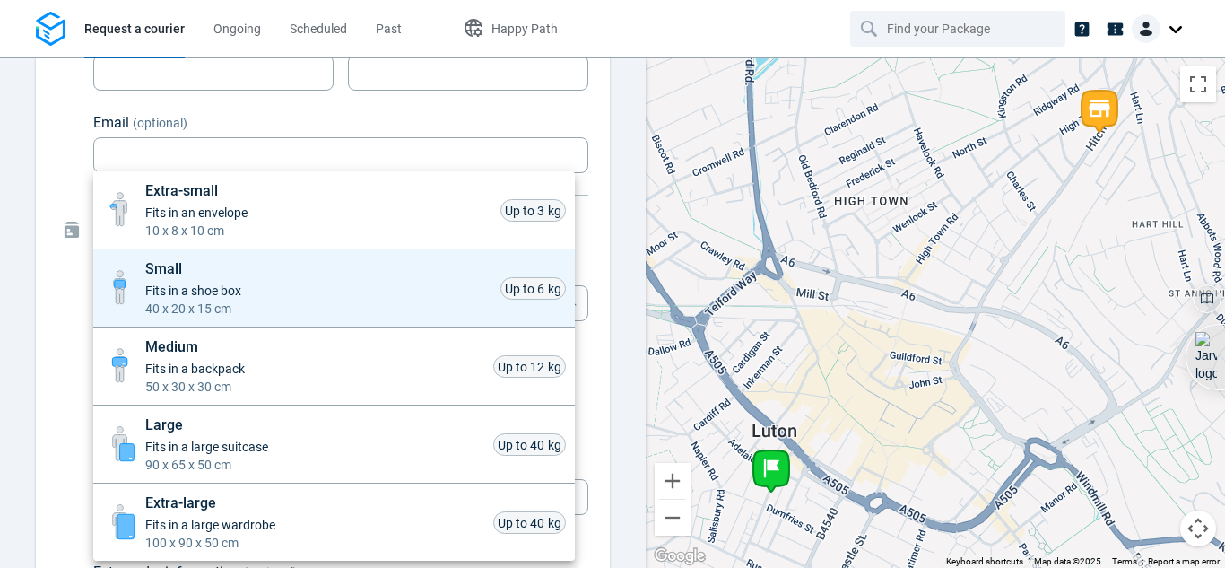
click at [487, 292] on body "Request a courier Ongoing Scheduled Past Happy Path Pick-up Hitchin Rd, Luton L…" at bounding box center [612, 284] width 1225 height 568
click at [487, 292] on li "Small Fits in a shoe box 40 x 20 x 15 cm Up to 6 kg" at bounding box center [334, 288] width 482 height 78
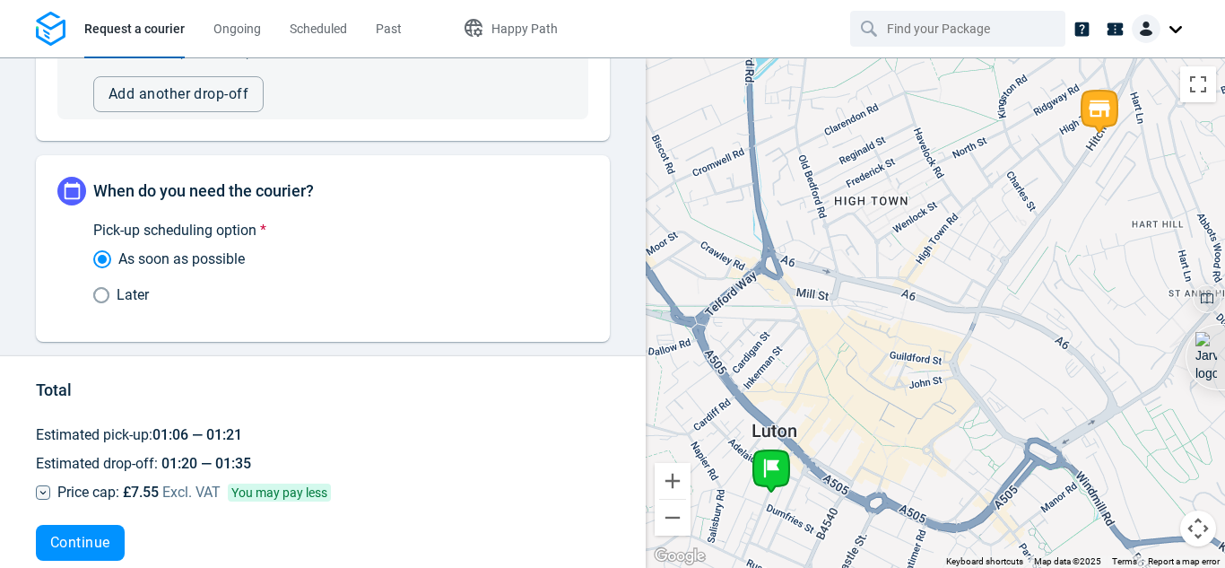
scroll to position [1617, 0]
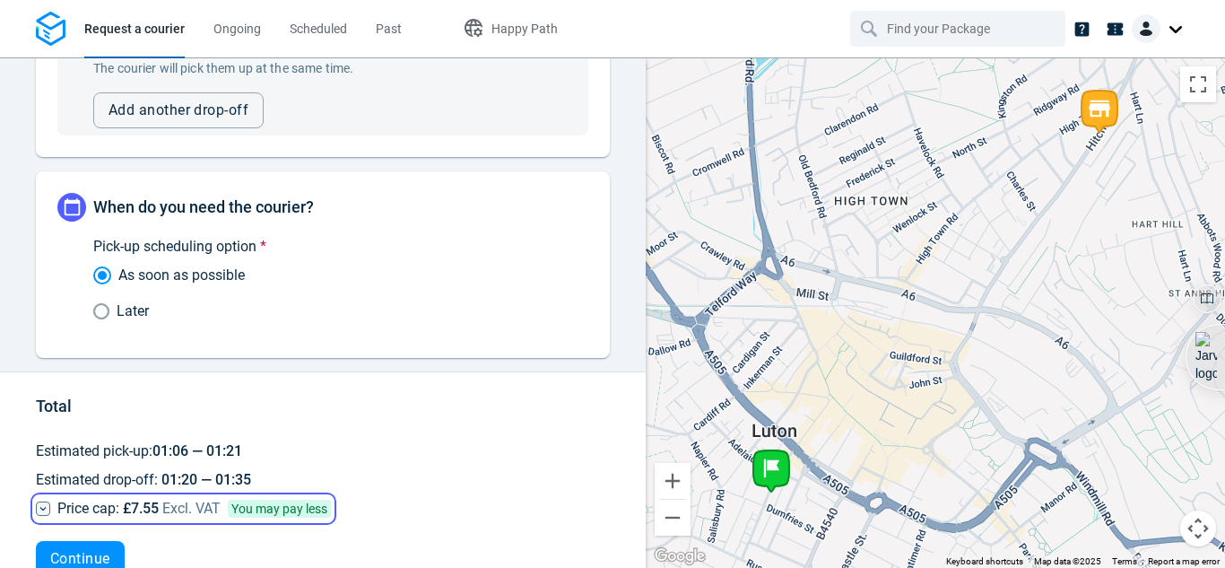
click at [316, 511] on span "You may pay less" at bounding box center [279, 509] width 103 height 18
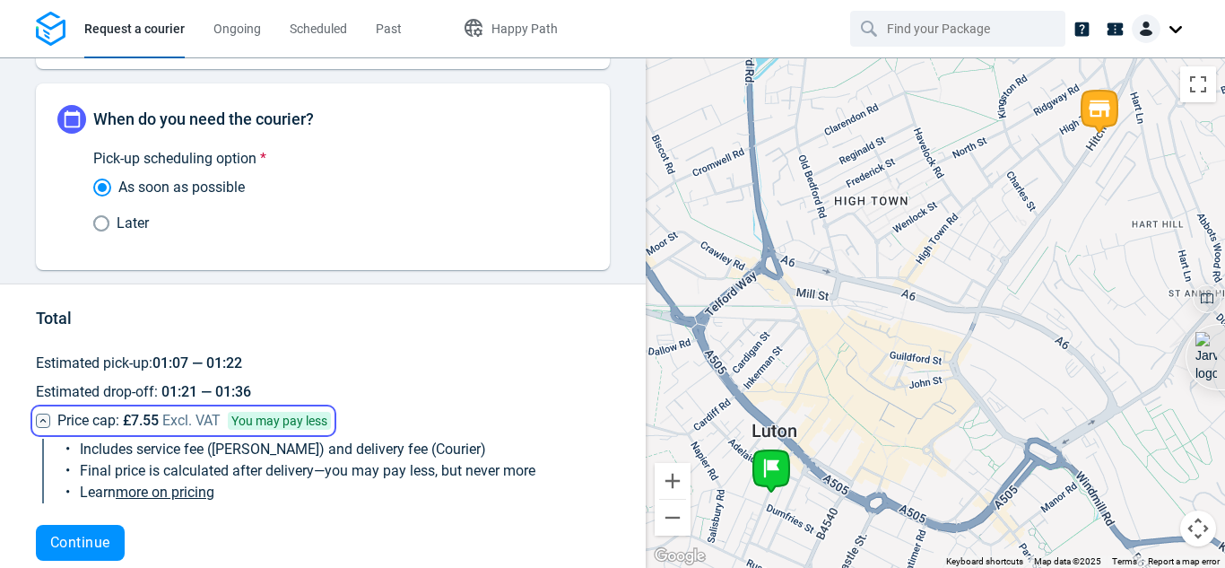
scroll to position [1734, 0]
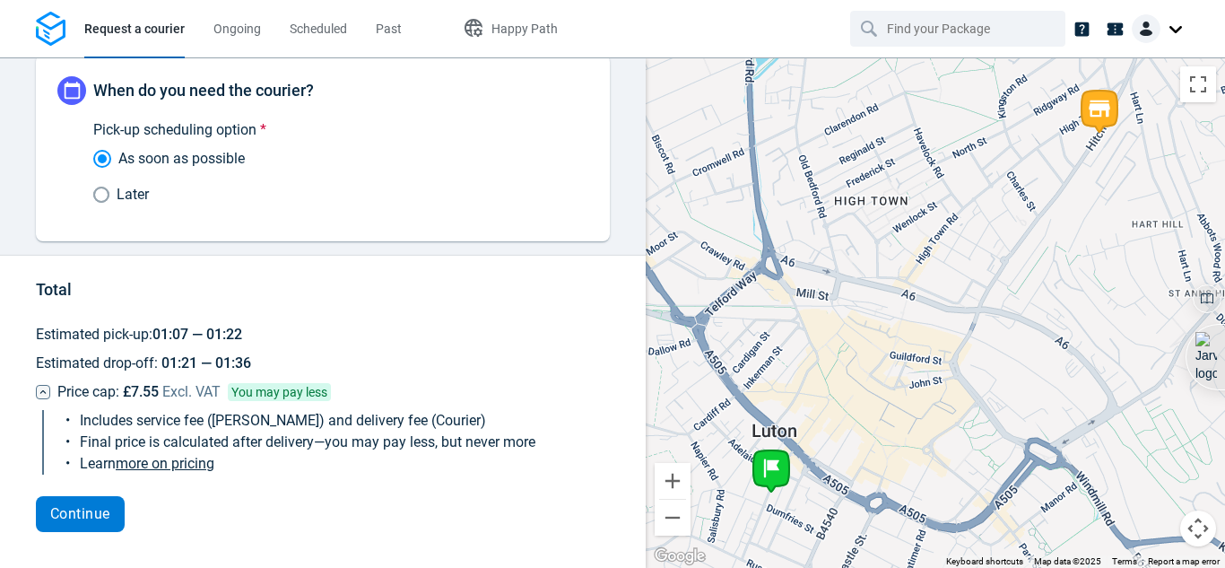
click at [109, 502] on button "Continue" at bounding box center [80, 514] width 89 height 36
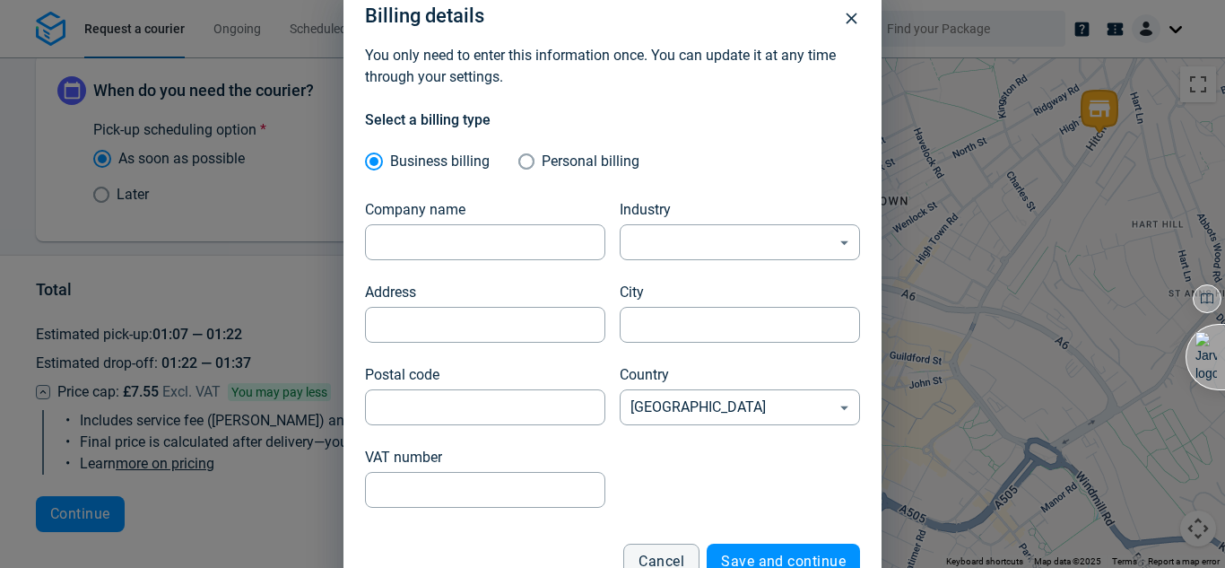
scroll to position [45, 0]
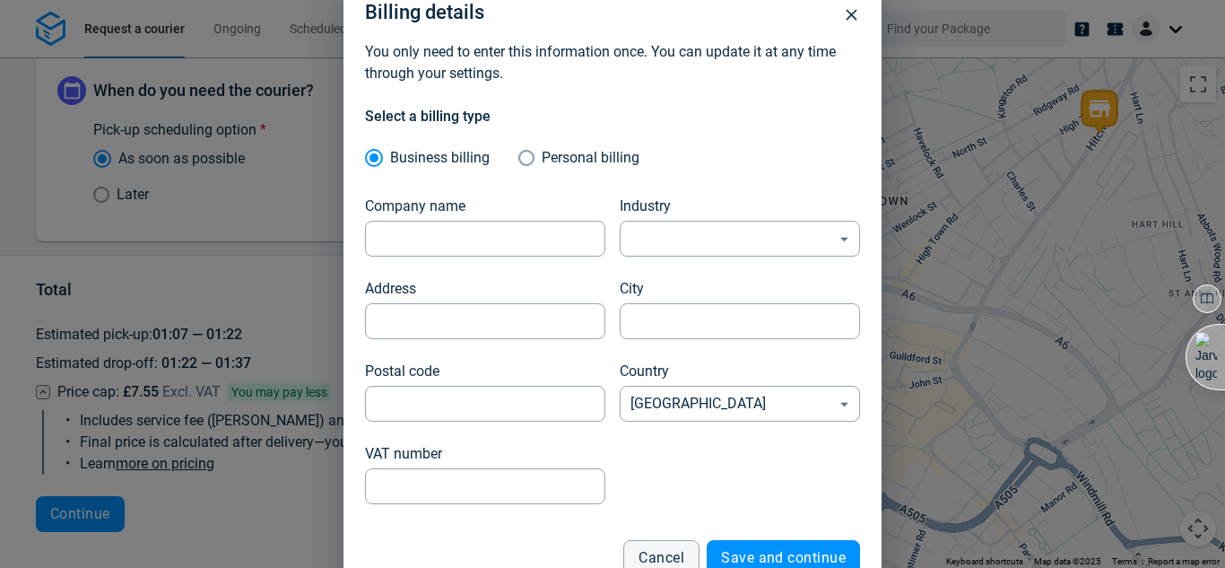
click at [518, 149] on input "Personal billing" at bounding box center [529, 158] width 23 height 30
radio input "true"
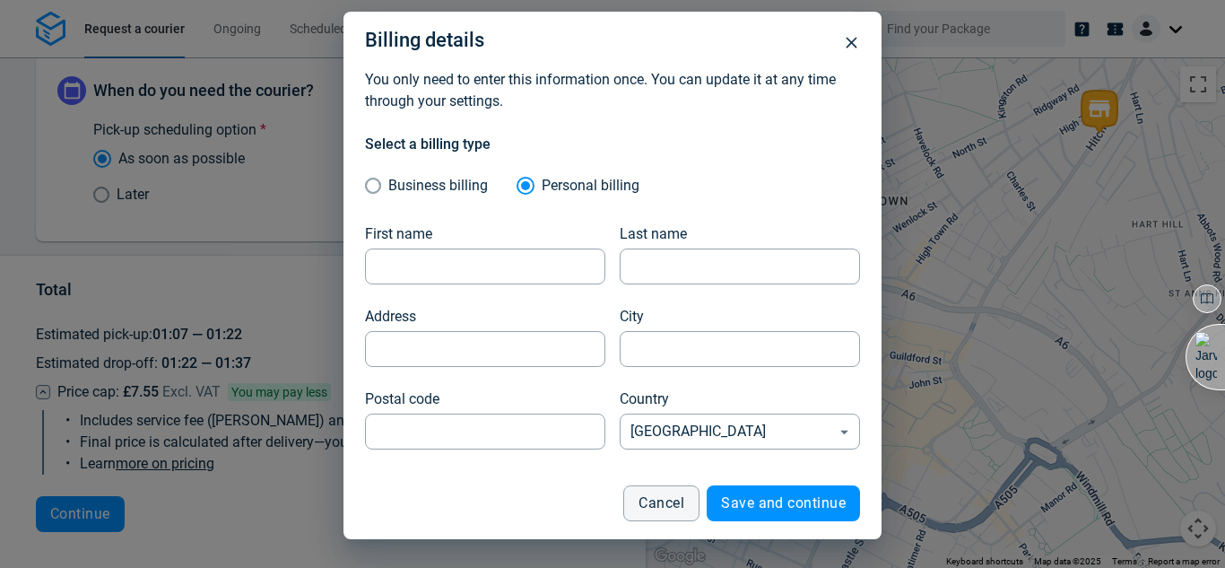
scroll to position [17, 0]
click at [373, 185] on input "Business billing" at bounding box center [376, 185] width 23 height 30
radio input "true"
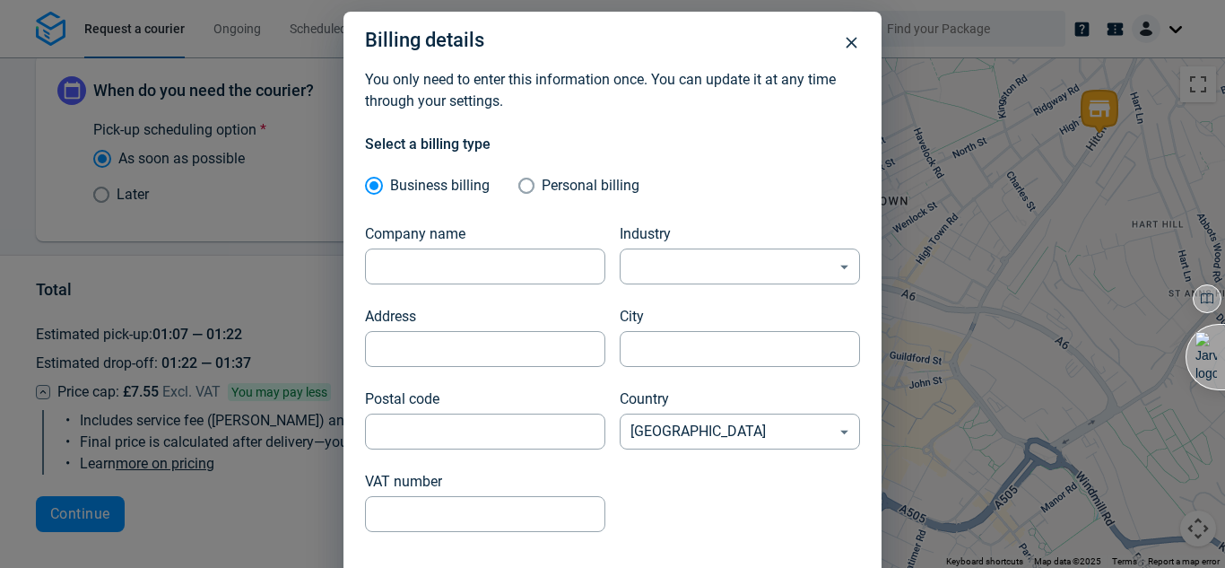
scroll to position [100, 0]
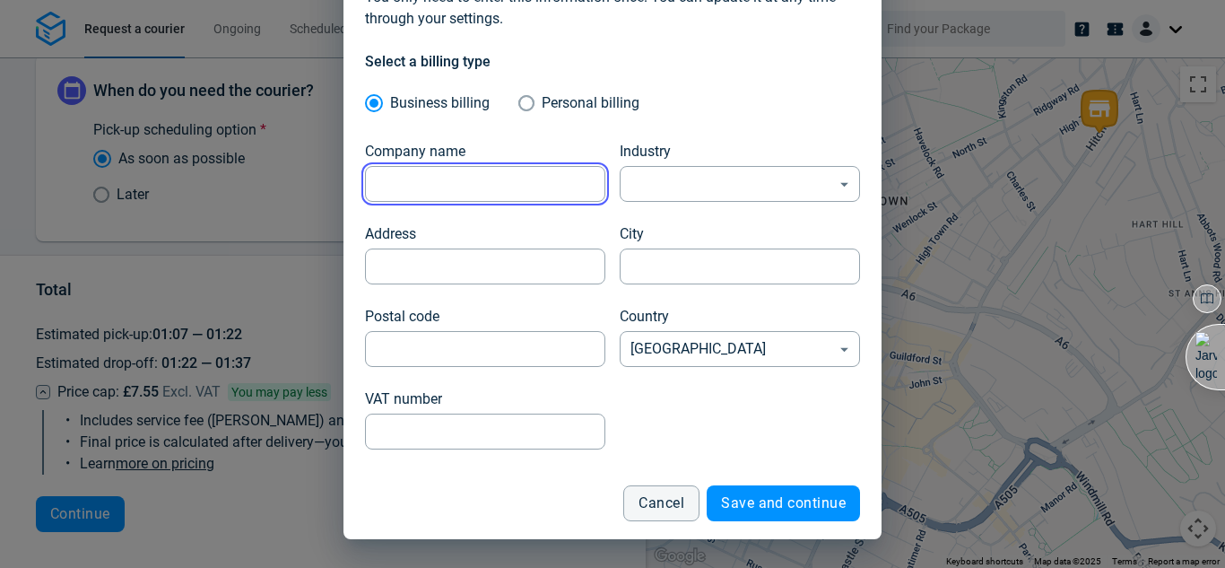
click at [577, 183] on input "Company name" at bounding box center [485, 184] width 240 height 35
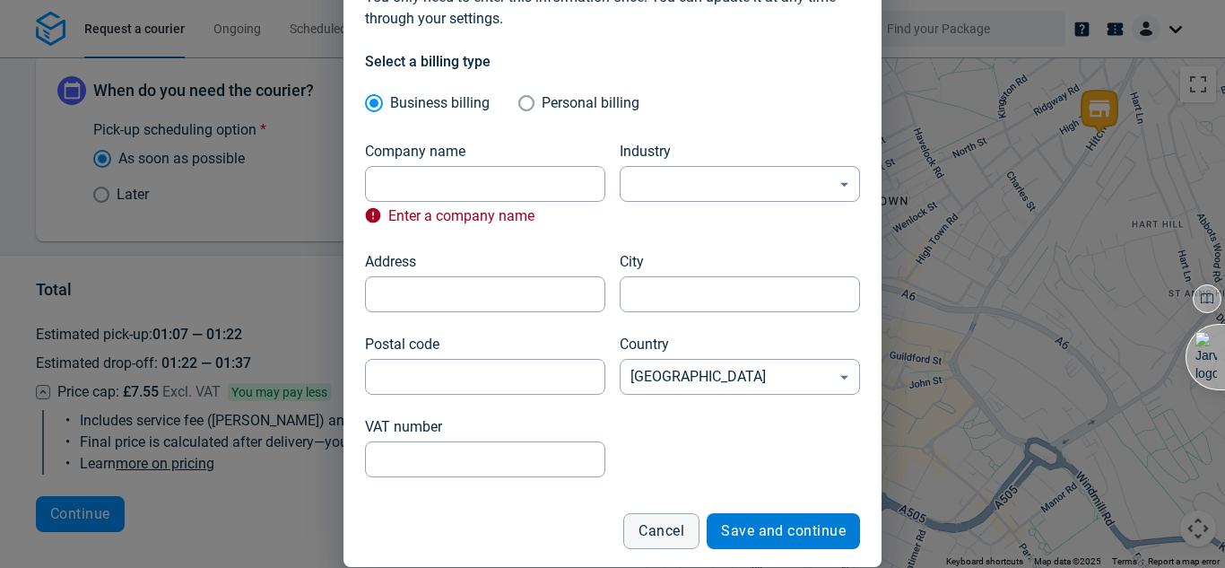
click at [802, 507] on form "Select a billing type Business billing Personal billing Company name Company na…" at bounding box center [612, 300] width 495 height 498
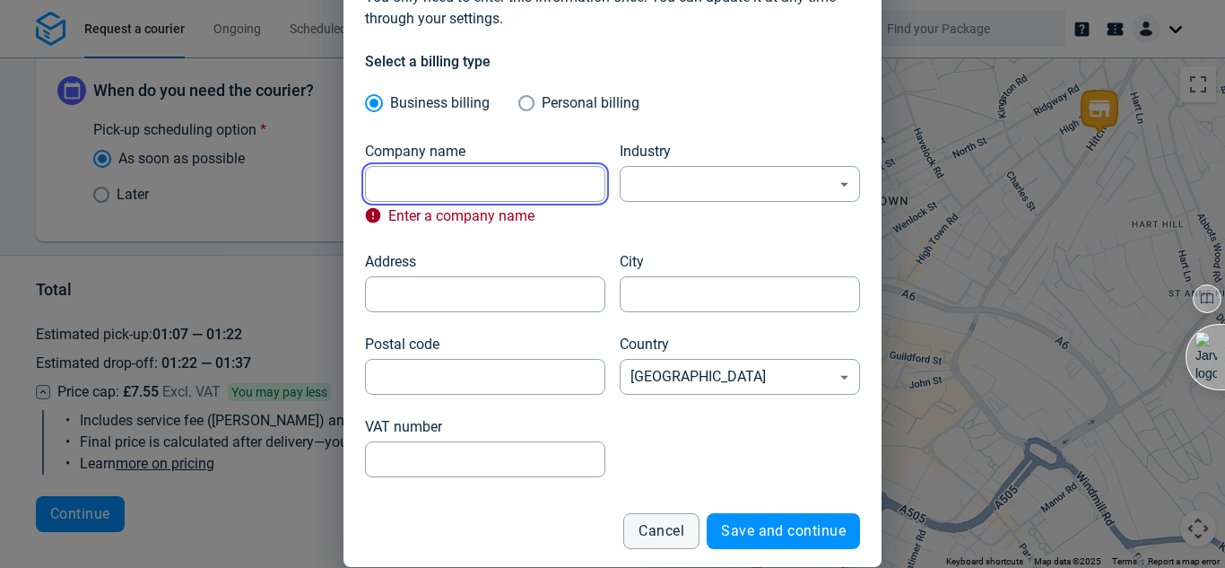
click at [530, 187] on input "Company name" at bounding box center [485, 184] width 240 height 35
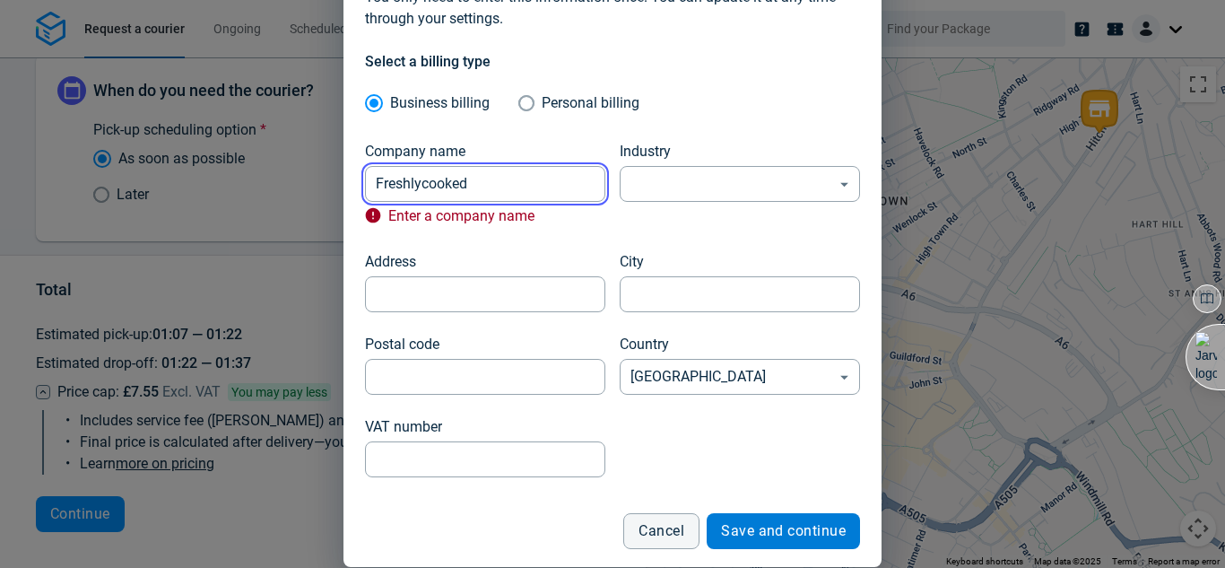
type input "Freshlycooked"
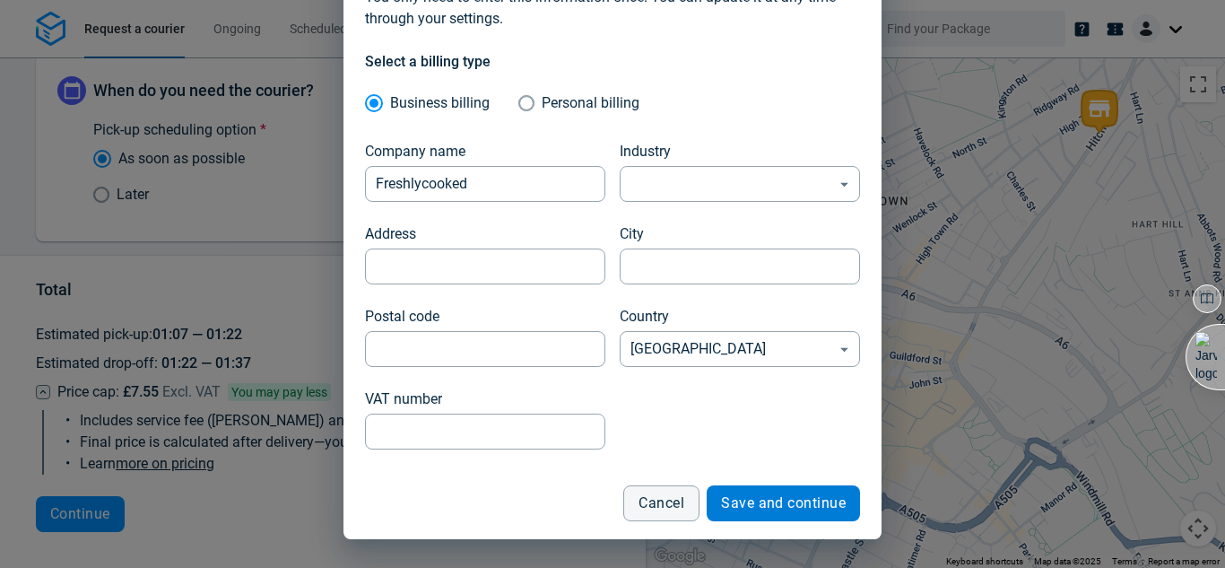
click at [770, 539] on div "Billing details You only need to enter this information once. You can update it…" at bounding box center [612, 284] width 1225 height 568
click at [765, 489] on button "Save and continue" at bounding box center [783, 503] width 153 height 36
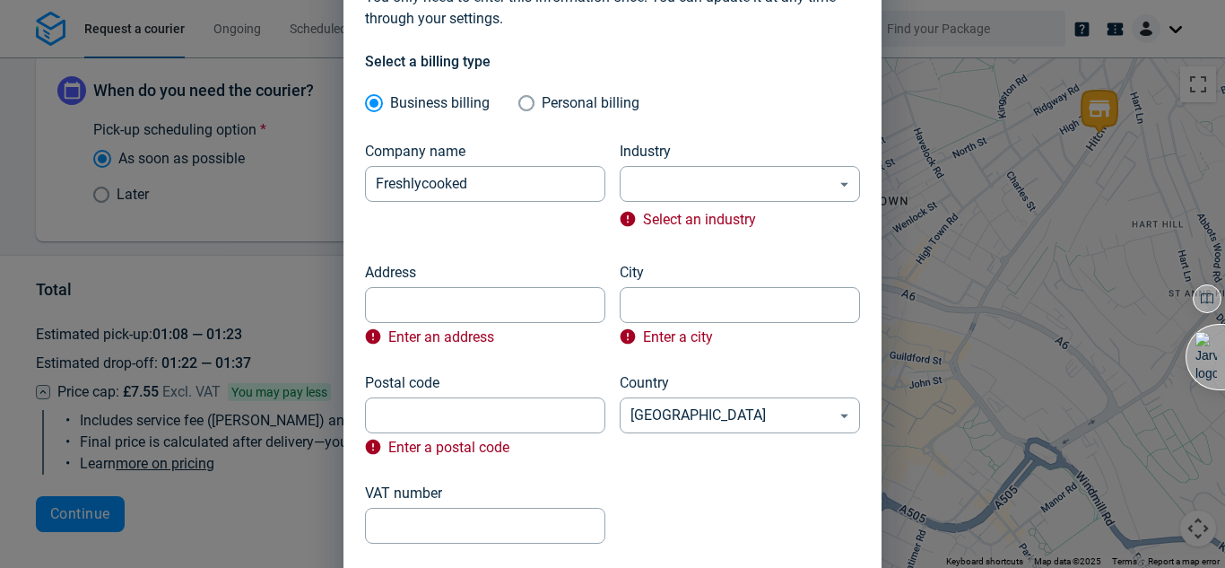
click at [687, 204] on div "Industry ​ ​ Select an industry" at bounding box center [740, 191] width 240 height 100
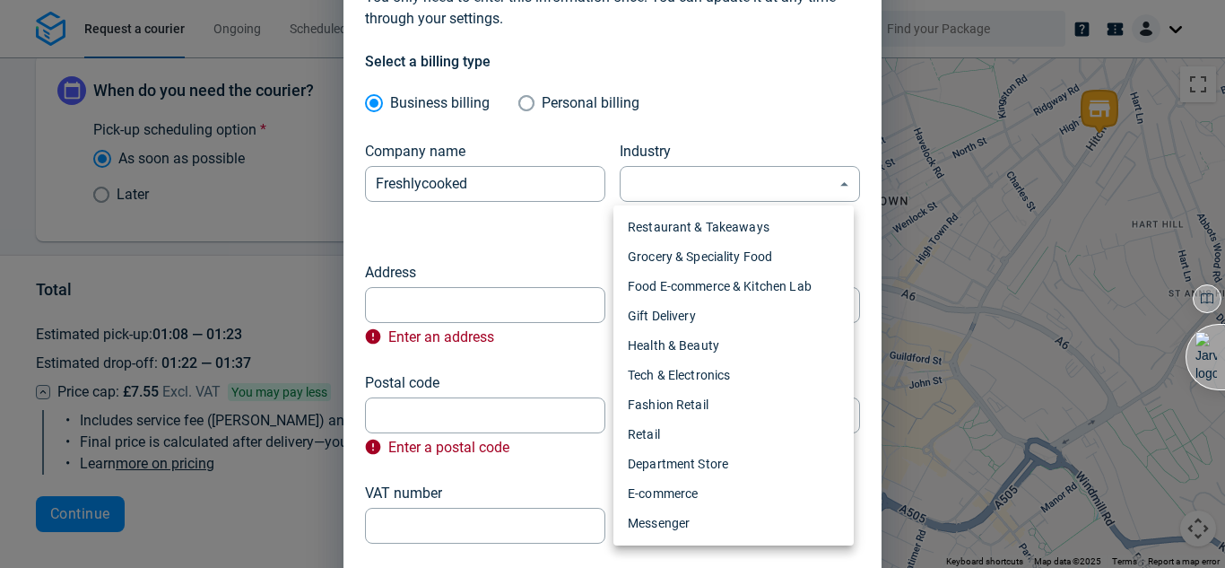
click at [697, 194] on body "Request a courier Ongoing Scheduled Past Happy Path Pick-up Hitchin Rd, Luton L…" at bounding box center [612, 284] width 1225 height 568
click at [692, 289] on li "Food E-commerce & Kitchen Lab" at bounding box center [733, 287] width 240 height 30
type input "food"
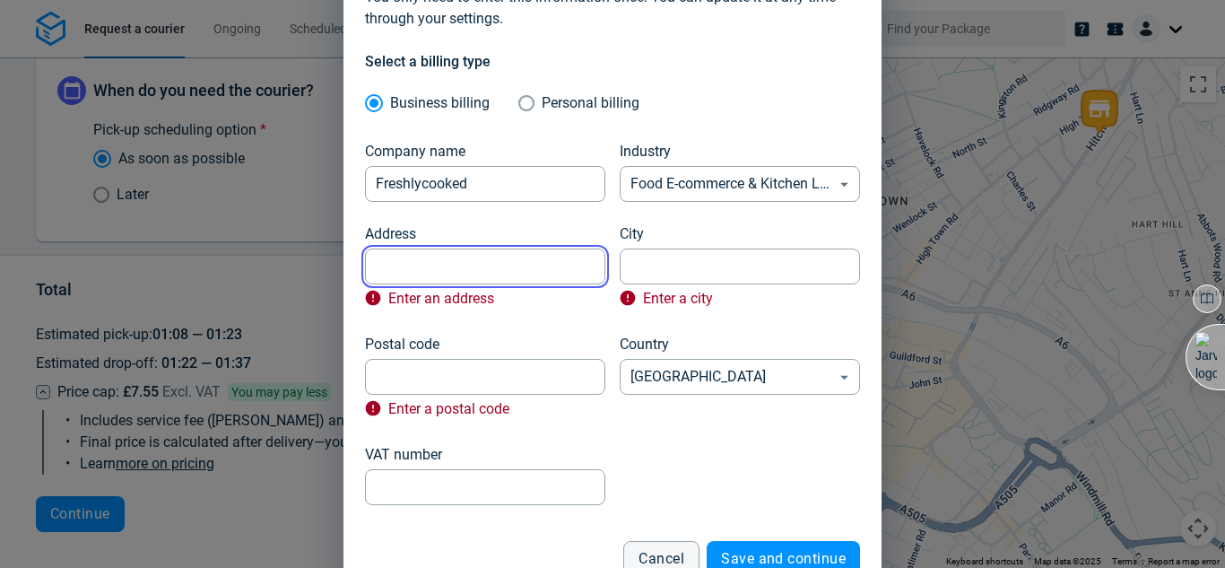
click at [519, 271] on input "Address" at bounding box center [485, 266] width 240 height 35
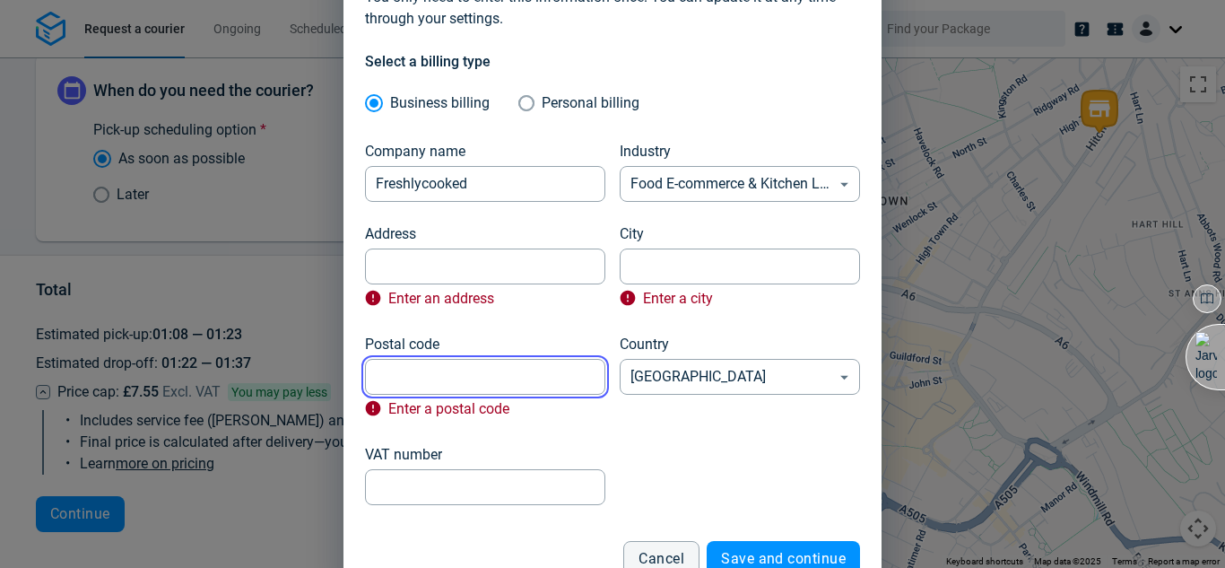
click at [486, 370] on input "Postal code" at bounding box center [485, 377] width 240 height 35
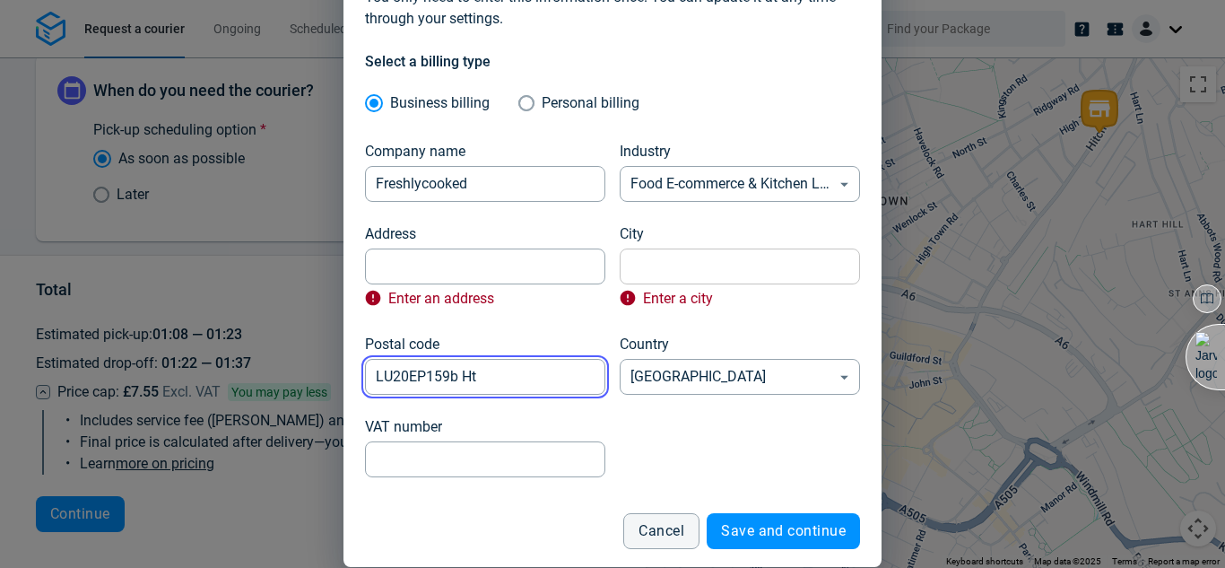
type input "LU20EP159b Ht"
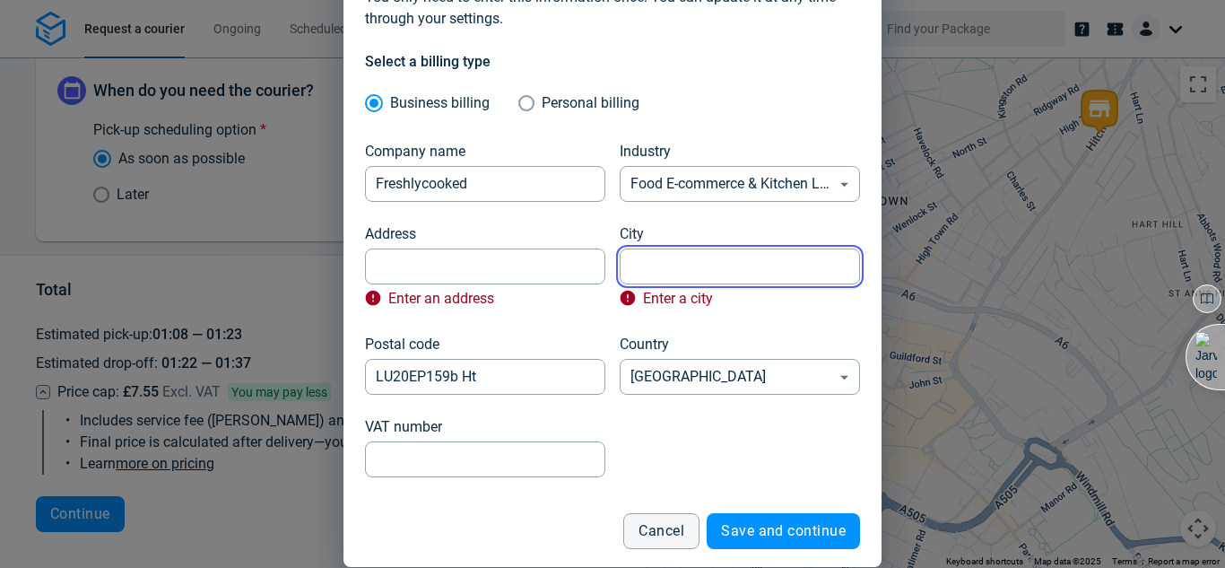
click at [658, 275] on input "City" at bounding box center [740, 266] width 240 height 35
type input "Luton"
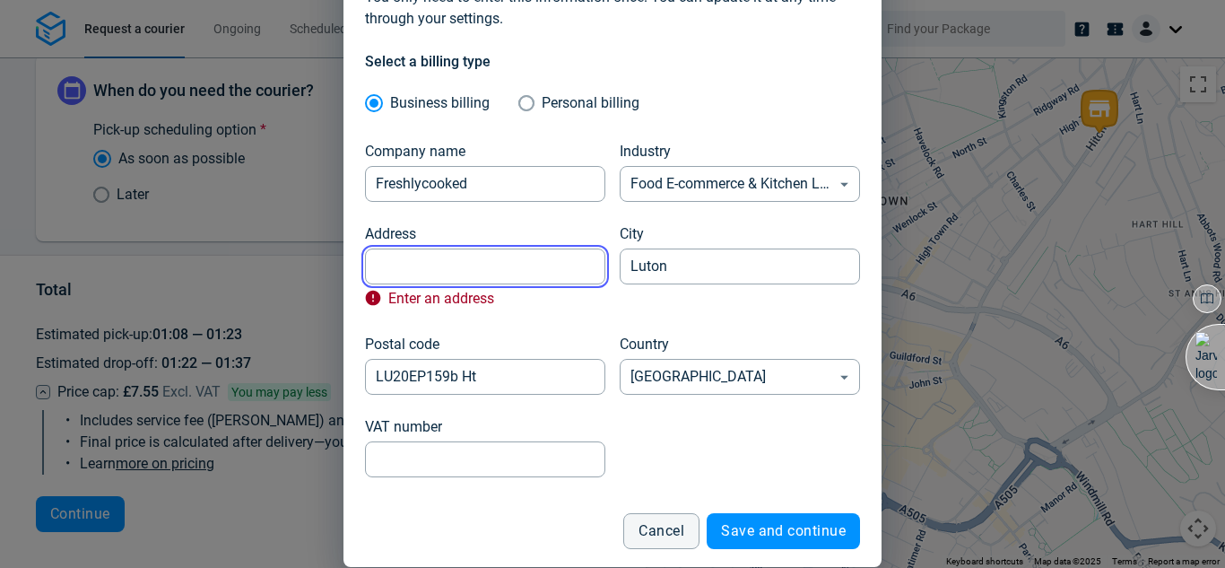
click at [557, 252] on input "Address" at bounding box center [485, 266] width 240 height 35
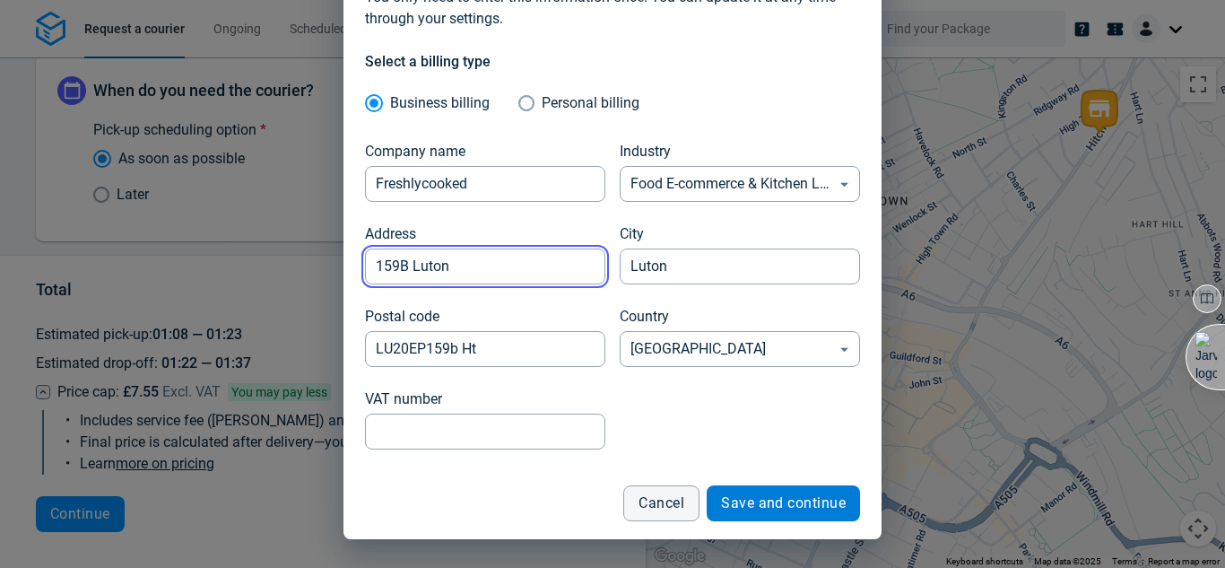
type input "159B Luton"
click at [767, 500] on span "Save and continue" at bounding box center [783, 503] width 125 height 14
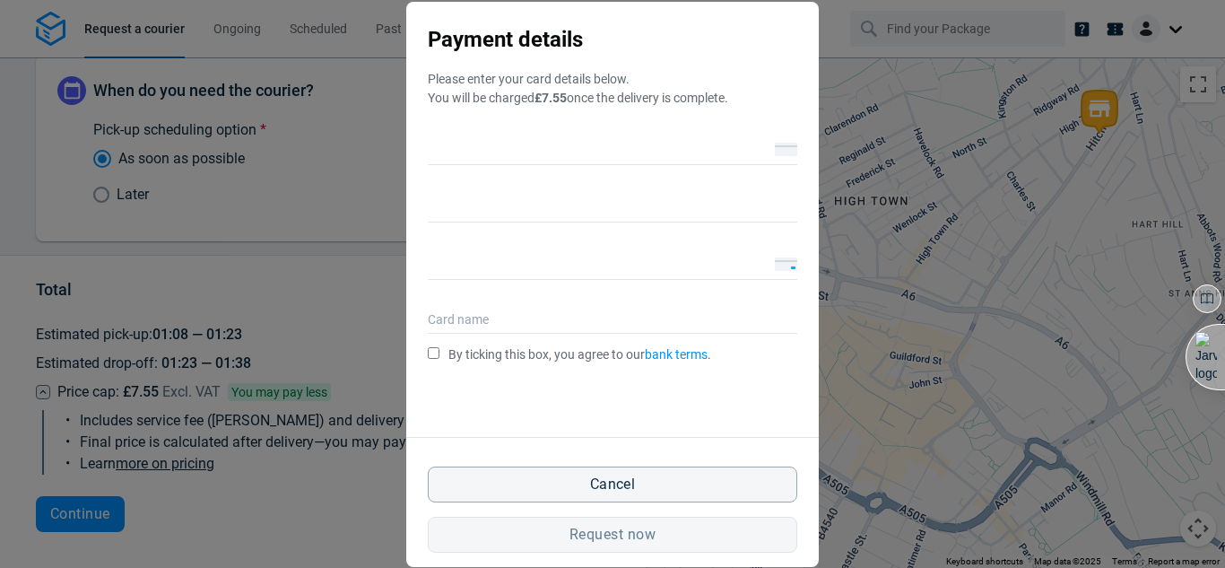
click at [898, 282] on div "Payment details Please enter your card details below. You will be charged £7.55…" at bounding box center [612, 284] width 1225 height 568
click at [815, 121] on div "Please enter your card details below. You will be charged £7.55 once the delive…" at bounding box center [612, 246] width 413 height 381
click at [855, 136] on div "Payment details Please enter your card details below. You will be charged £7.55…" at bounding box center [612, 284] width 1225 height 568
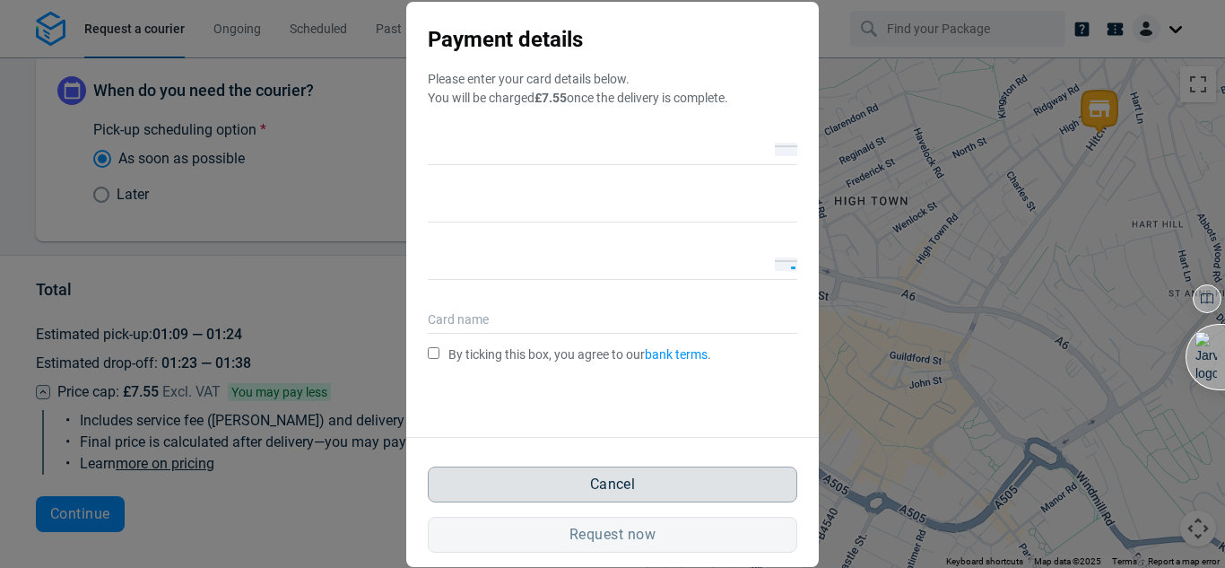
click at [667, 482] on button "Cancel" at bounding box center [613, 484] width 370 height 36
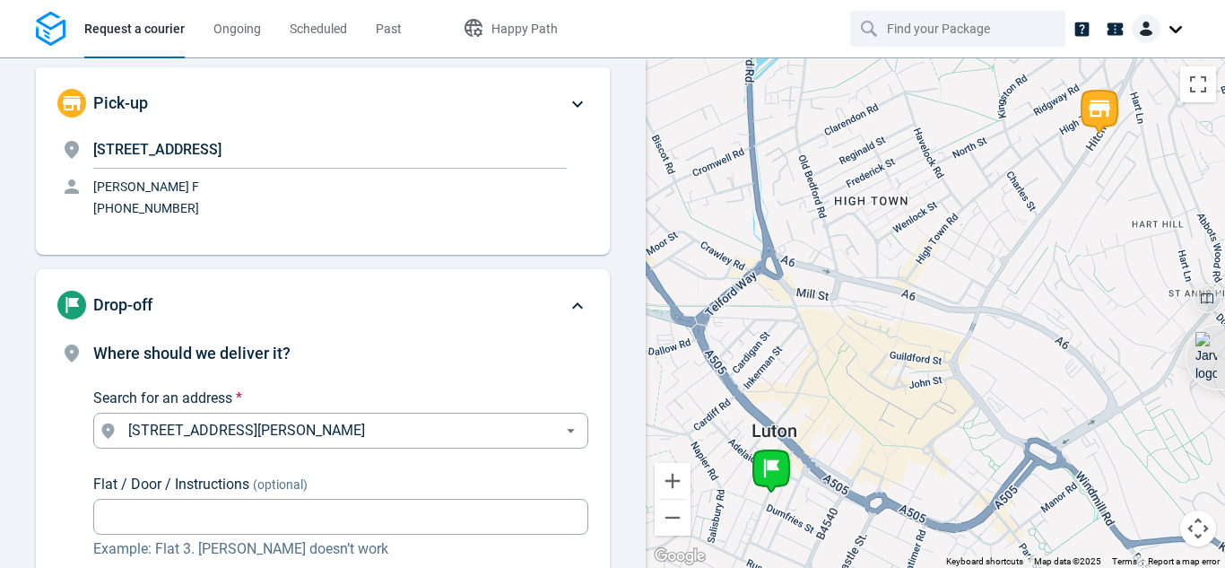
scroll to position [0, 0]
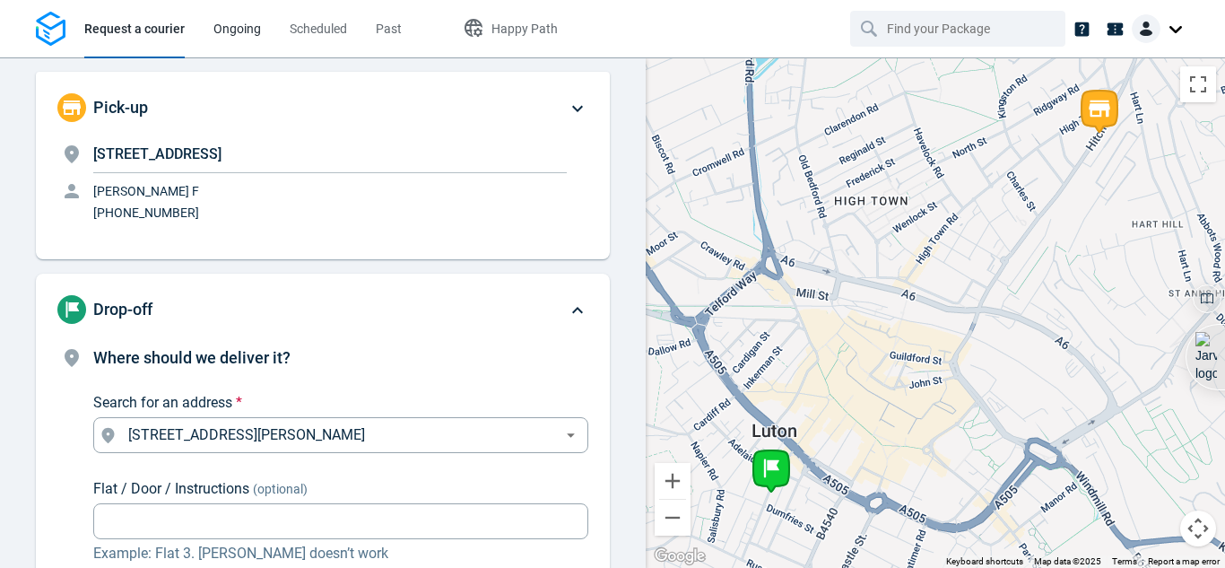
click at [244, 30] on span "Ongoing" at bounding box center [237, 29] width 48 height 14
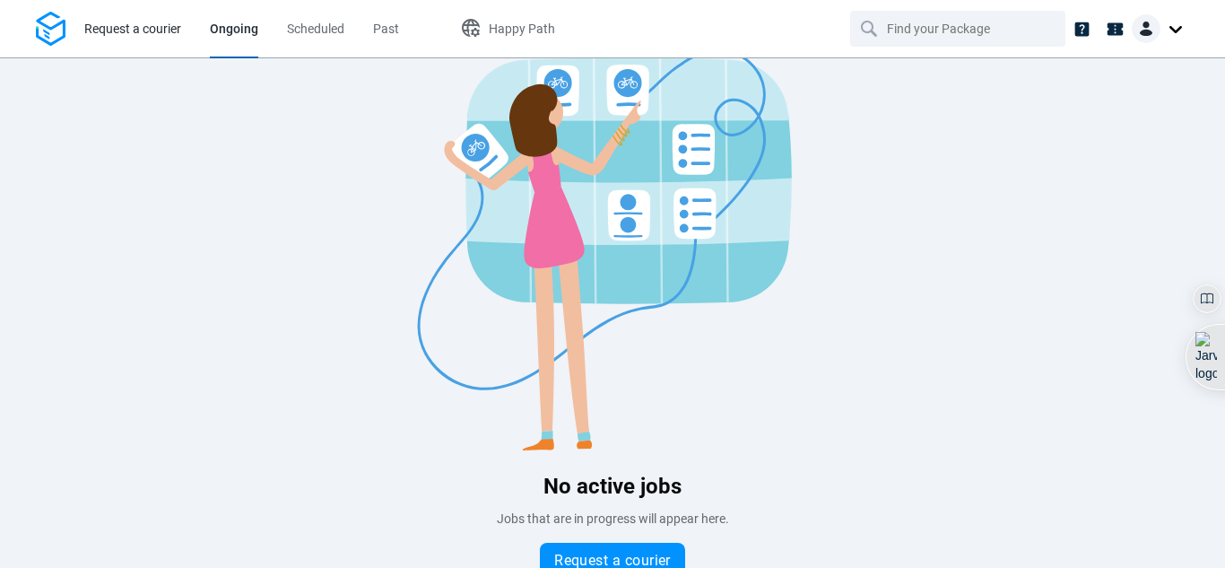
click at [154, 44] on link "Request a courier" at bounding box center [132, 28] width 97 height 57
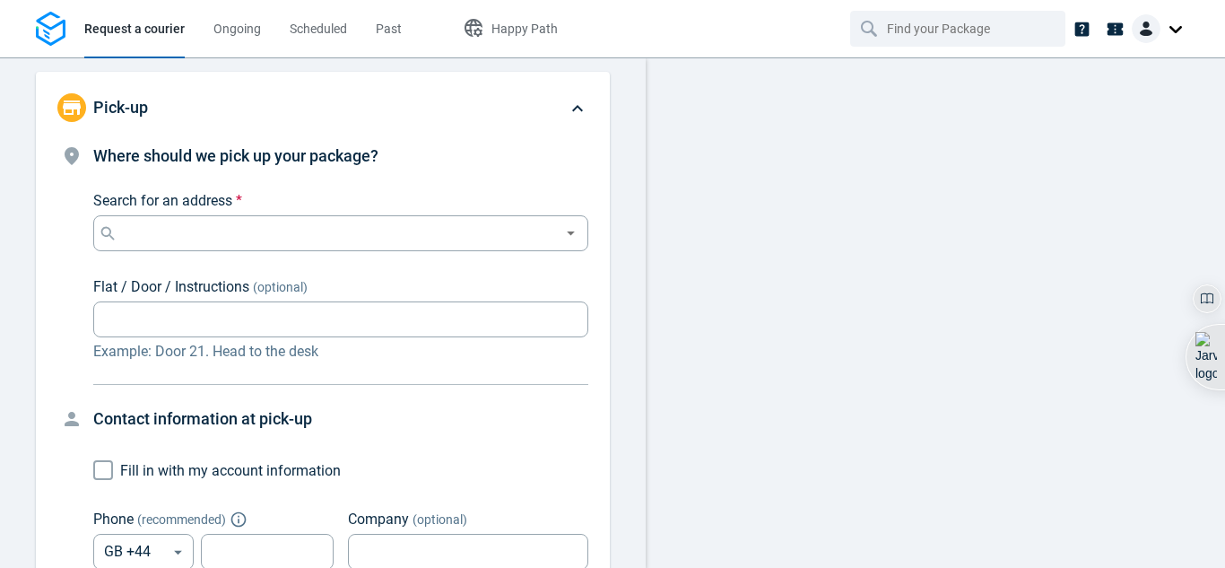
click at [630, 204] on div "Pick-up Where should we pick up your package? Search for an address * Search fo…" at bounding box center [323, 312] width 646 height 510
click at [327, 27] on span "Scheduled" at bounding box center [318, 29] width 57 height 14
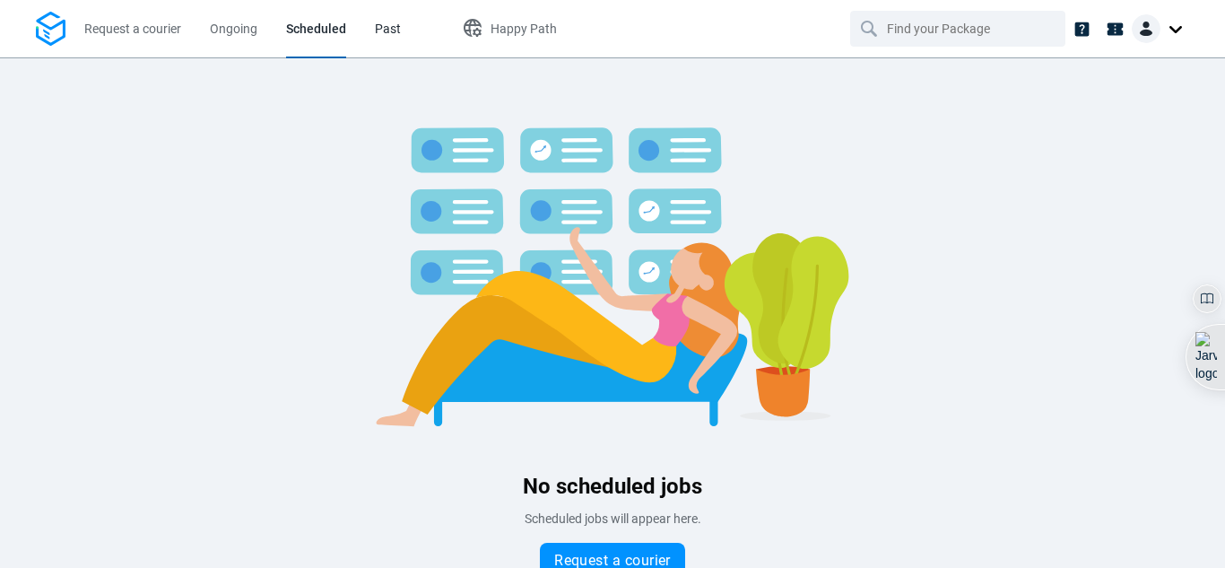
click at [388, 25] on span "Past" at bounding box center [388, 29] width 26 height 14
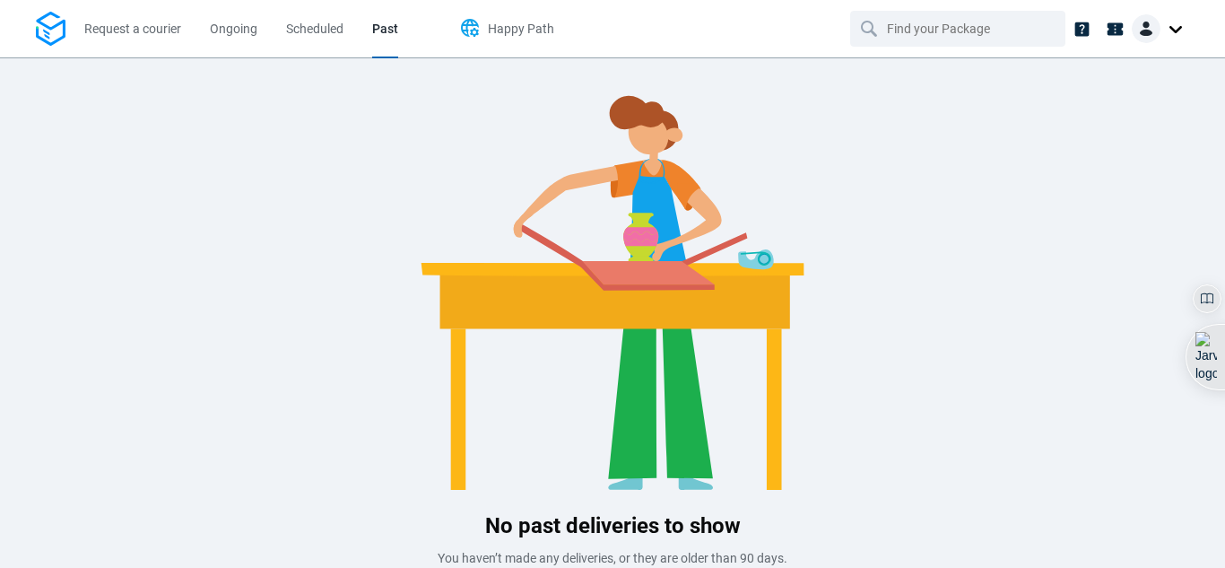
click at [539, 44] on button "Happy Path" at bounding box center [506, 28] width 131 height 57
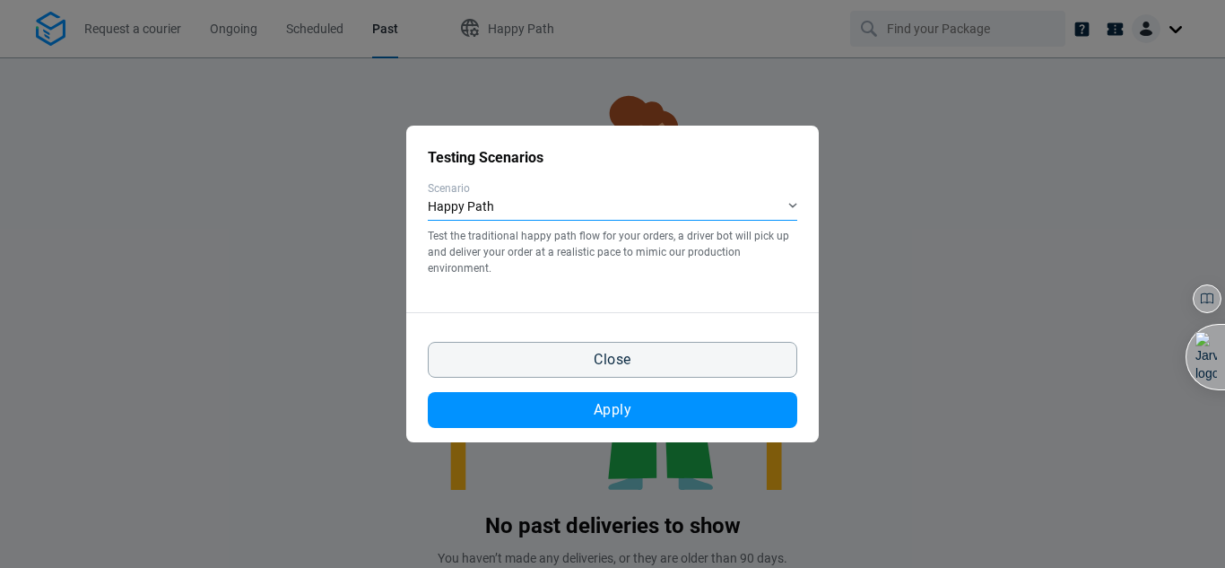
click at [556, 200] on div "Happy Path" at bounding box center [613, 208] width 370 height 26
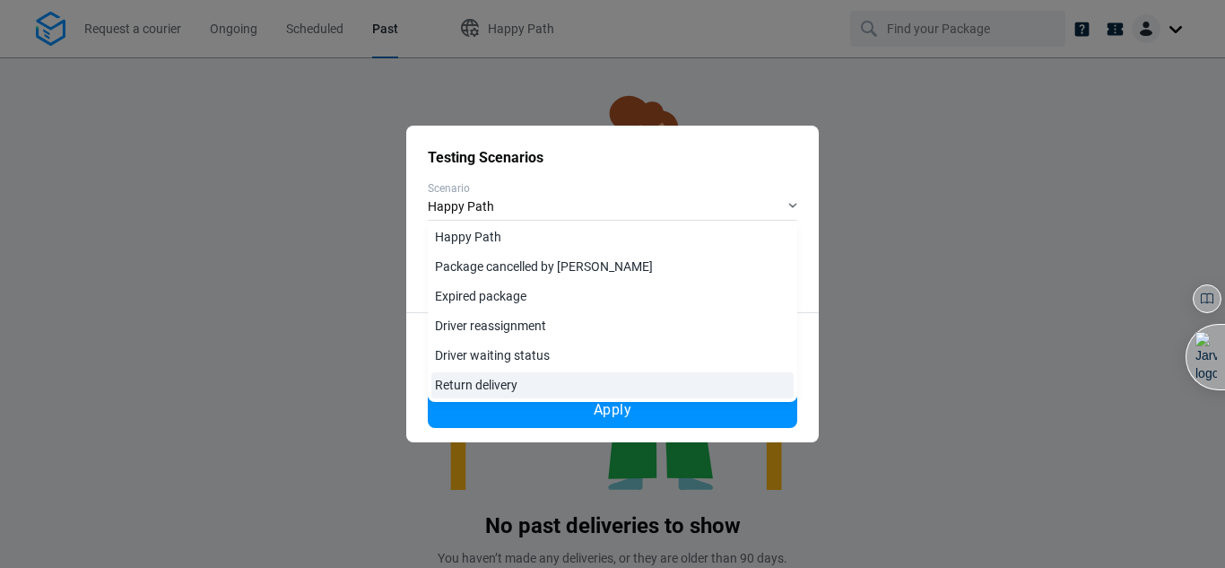
click at [515, 378] on link "Return delivery" at bounding box center [612, 385] width 362 height 26
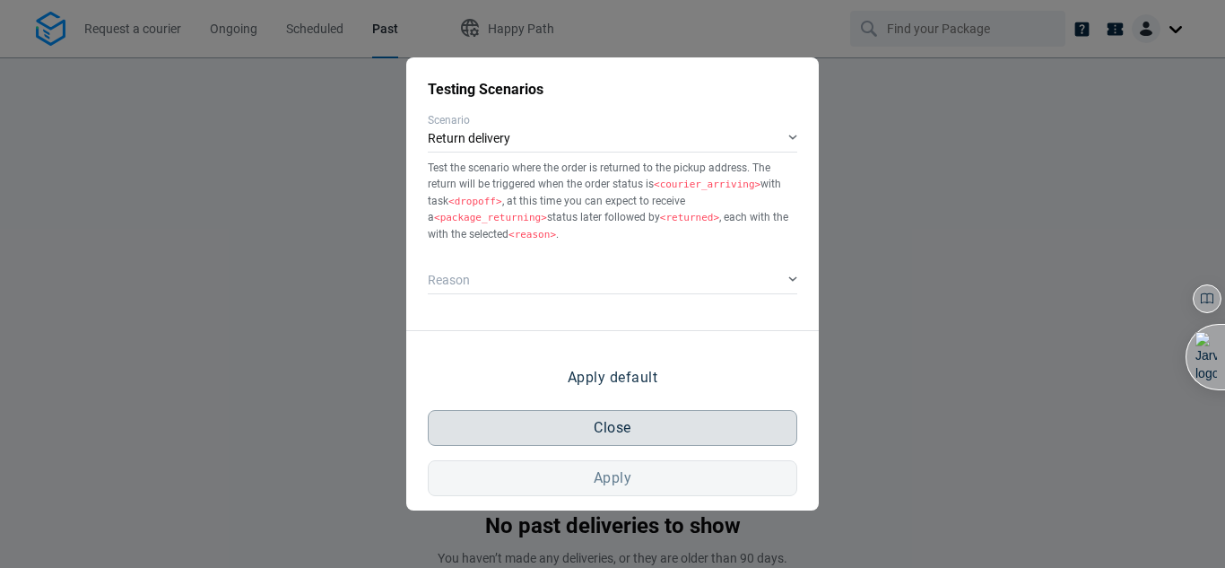
click at [648, 435] on button "Close" at bounding box center [613, 428] width 370 height 36
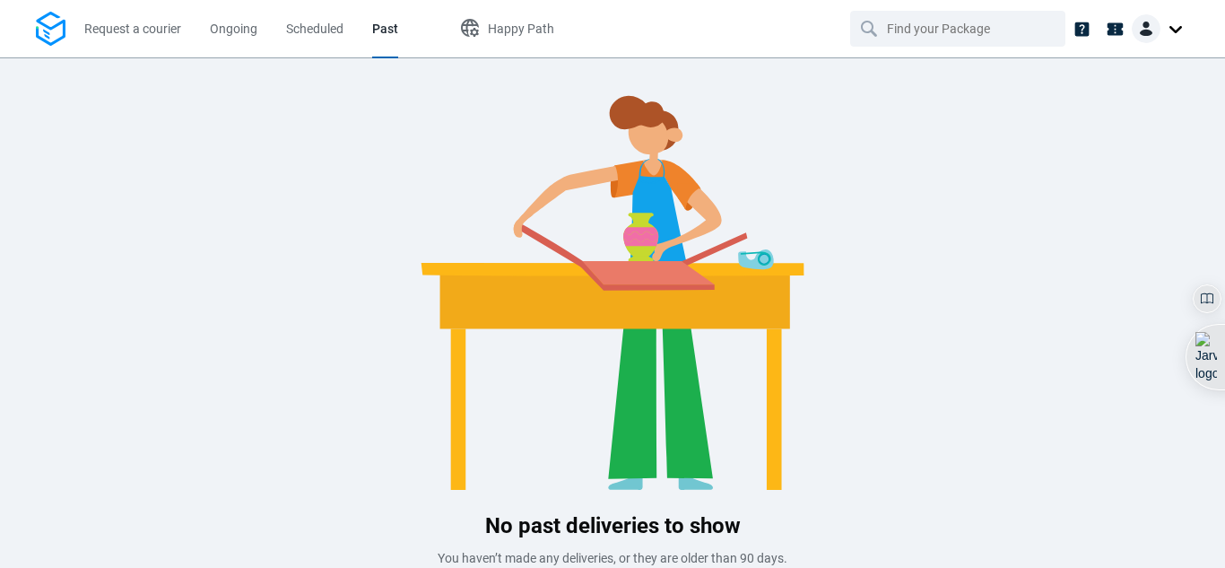
click at [276, 37] on li "Scheduled" at bounding box center [315, 28] width 86 height 57
click at [370, 33] on li "Past" at bounding box center [385, 28] width 55 height 57
drag, startPoint x: 1191, startPoint y: 29, endPoint x: 1179, endPoint y: 30, distance: 11.8
click at [1179, 30] on nav "Request a courier Ongoing Scheduled Past Happy Path" at bounding box center [612, 28] width 1225 height 57
click at [1179, 30] on div at bounding box center [1160, 28] width 57 height 29
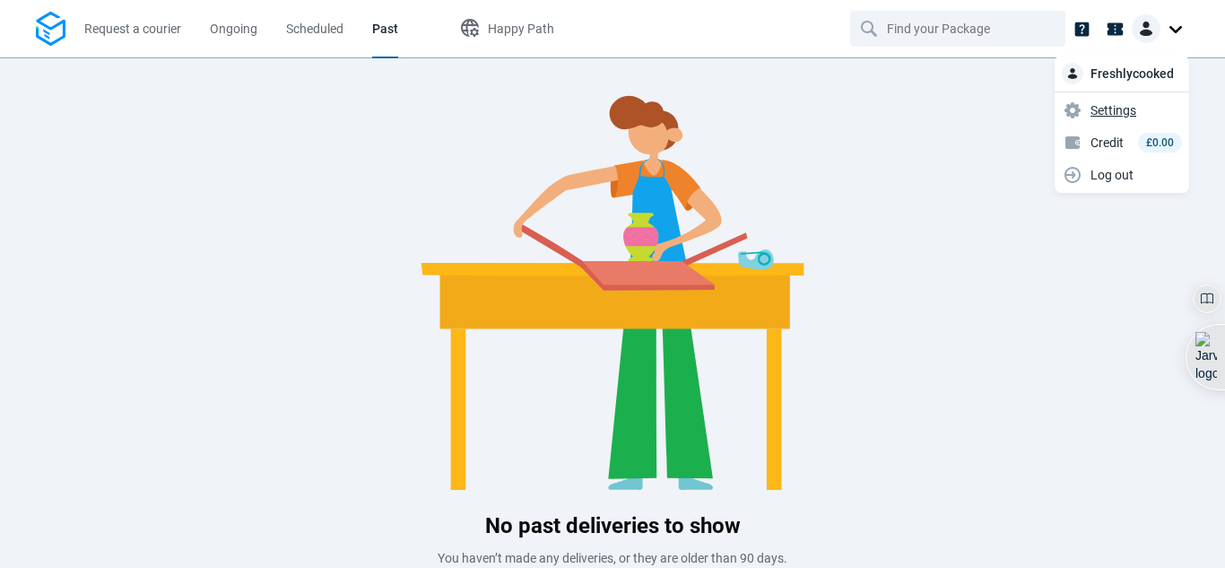
click at [1110, 112] on span "Settings" at bounding box center [1114, 110] width 46 height 19
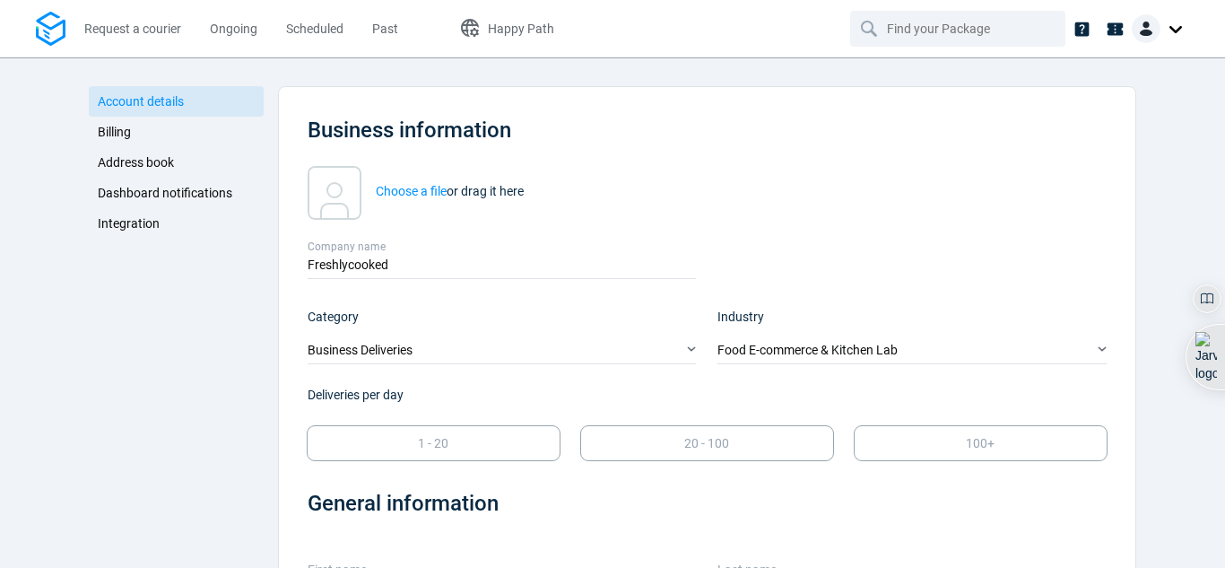
click at [128, 219] on span "Integration" at bounding box center [129, 223] width 62 height 14
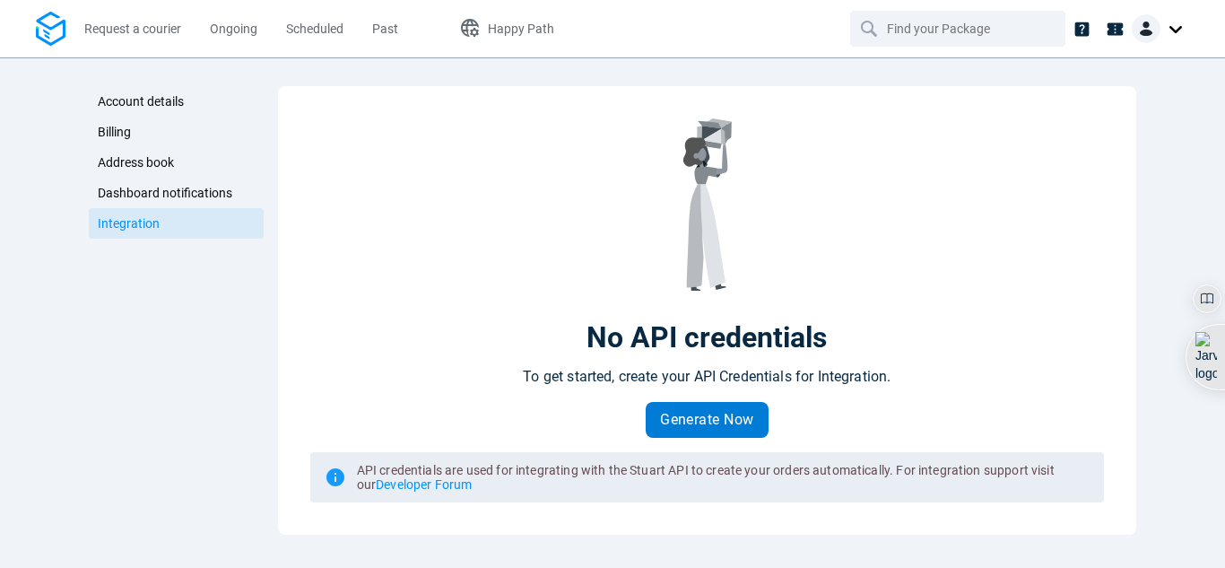
click at [743, 427] on span "Generate Now" at bounding box center [707, 420] width 94 height 14
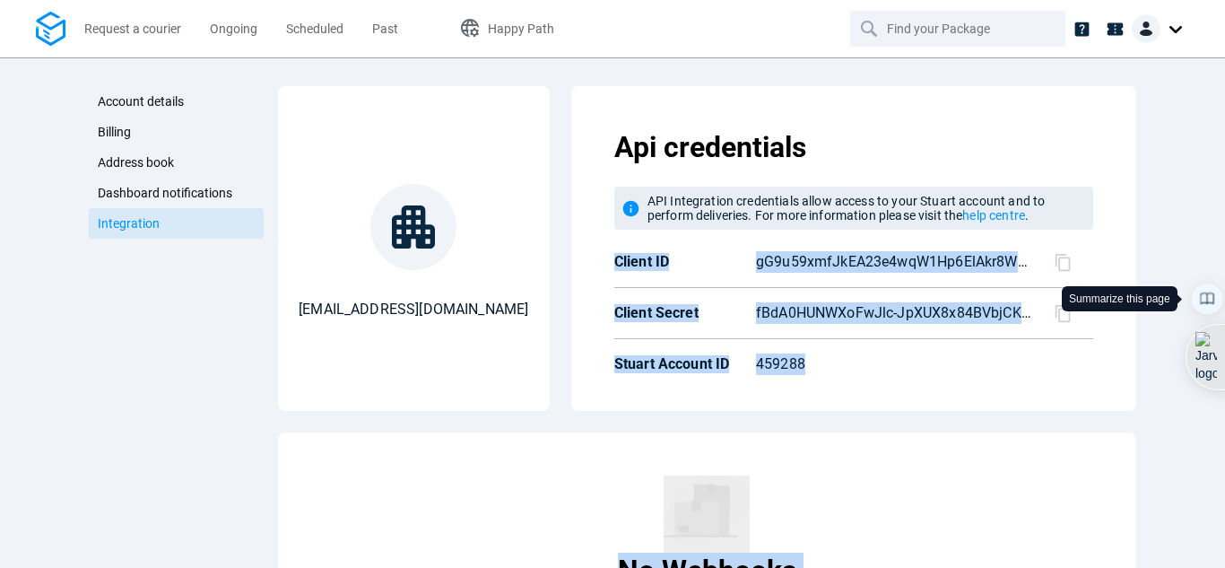
drag, startPoint x: 1210, startPoint y: 232, endPoint x: 1203, endPoint y: 290, distance: 57.8
click at [1203, 290] on body "Request a courier Ongoing Scheduled Past Happy Path Account details Billing Add…" at bounding box center [612, 284] width 1225 height 568
click at [1093, 322] on div "Api credentials API Integration credentials allow access to your Stuart account…" at bounding box center [854, 248] width 536 height 296
